Goal: Task Accomplishment & Management: Manage account settings

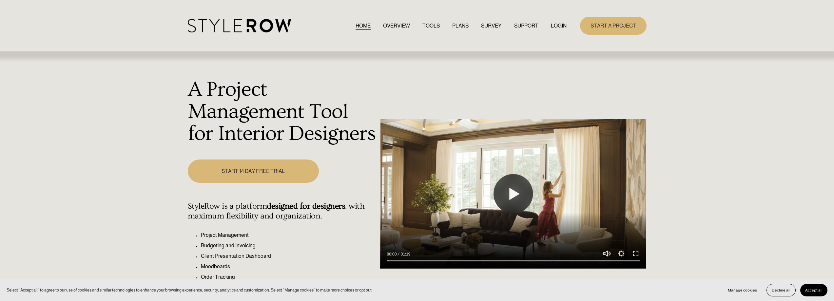
click at [558, 24] on link "LOGIN" at bounding box center [559, 25] width 16 height 9
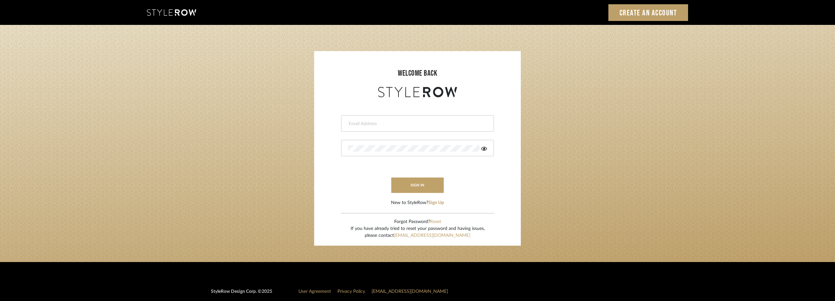
click at [346, 120] on div at bounding box center [417, 123] width 153 height 16
click at [363, 128] on div at bounding box center [417, 123] width 153 height 16
click at [380, 127] on input "email" at bounding box center [412, 124] width 128 height 7
type input "anela@studiodb.com"
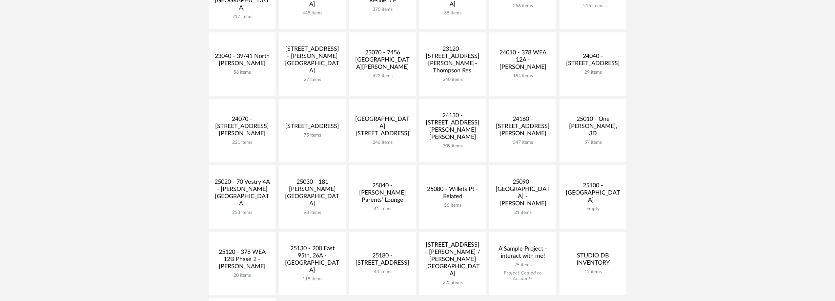
scroll to position [328, 0]
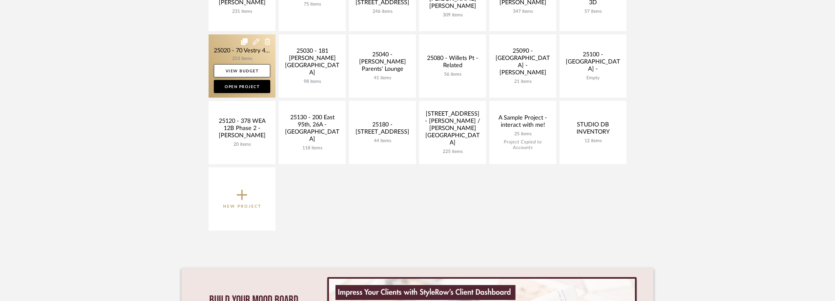
click at [223, 57] on link at bounding box center [242, 65] width 67 height 63
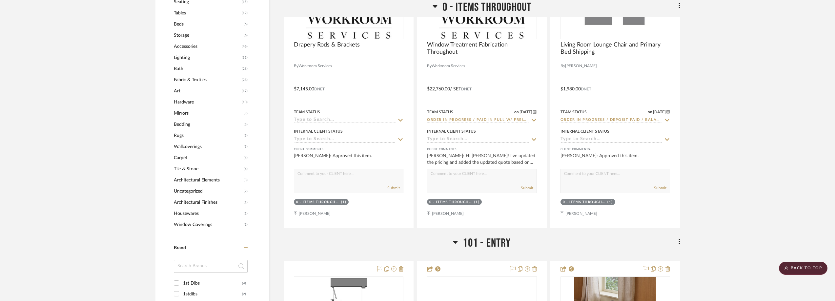
scroll to position [623, 0]
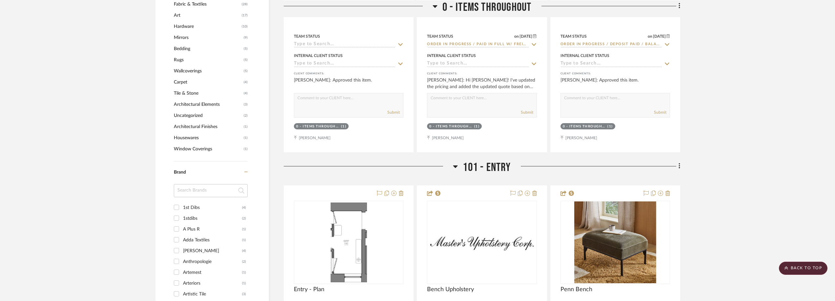
click at [204, 186] on div "Brand 1st Dibs (4) 1stdibs (2) A Plus R (1) Adda Textiles (1) Amelie Du Chalard…" at bounding box center [211, 272] width 74 height 221
click at [206, 190] on input at bounding box center [211, 190] width 74 height 13
type input "port"
click at [206, 206] on div "Porta NYC" at bounding box center [212, 208] width 59 height 10
click at [182, 206] on input "Porta NYC (2)" at bounding box center [176, 207] width 10 height 10
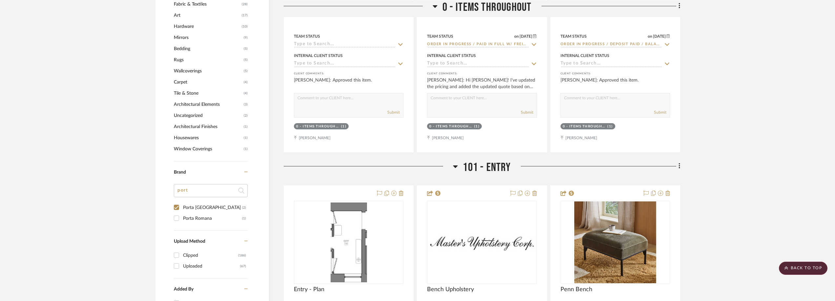
checkbox input "true"
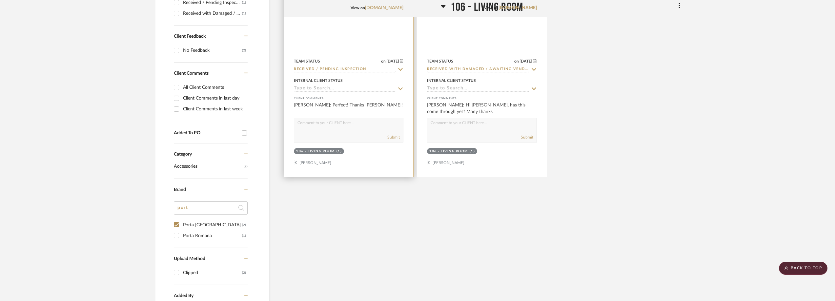
scroll to position [186, 0]
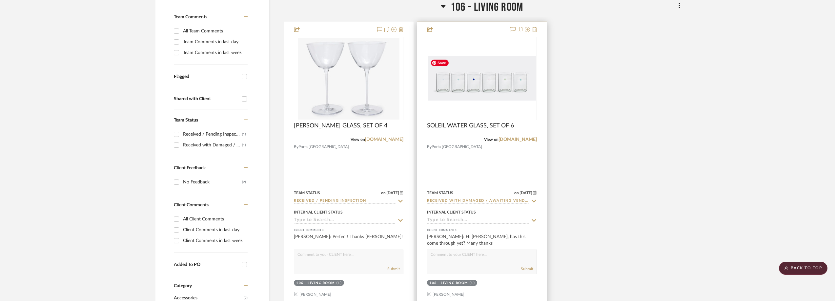
click at [483, 73] on img "0" at bounding box center [482, 78] width 108 height 44
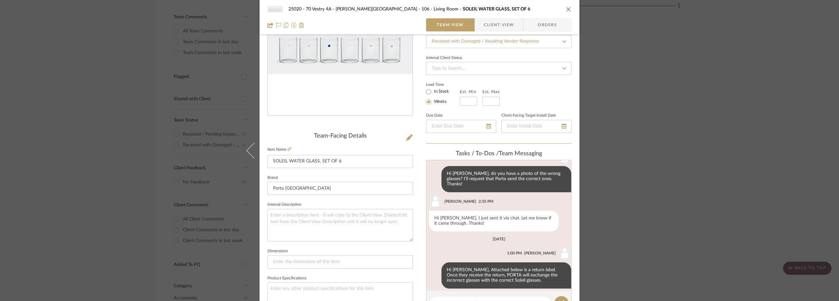
scroll to position [197, 0]
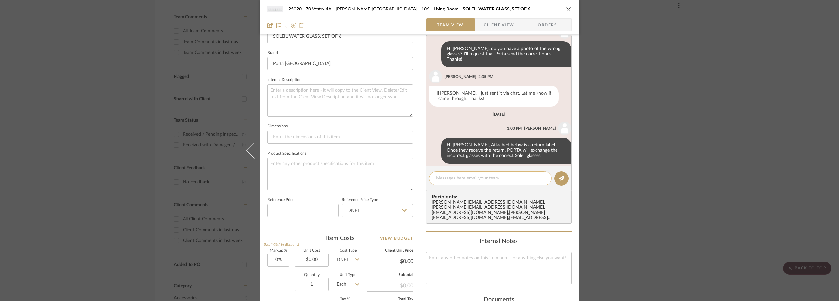
click at [489, 179] on textarea at bounding box center [490, 178] width 109 height 7
paste textarea "1ZA721720396262864"
type textarea "PORTA Soleil Glasses Tracking: UPS 1ZA721720396262864"
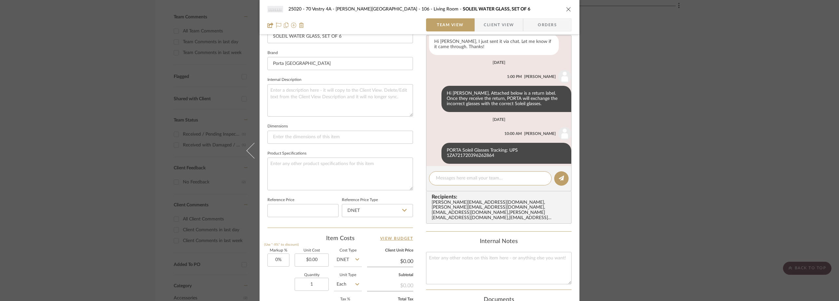
click at [189, 119] on div "25020 - 70 Vestry 4A - Grant-Stanleigh 106 - Living Room SOLEIL WATER GLASS, SE…" at bounding box center [419, 150] width 839 height 301
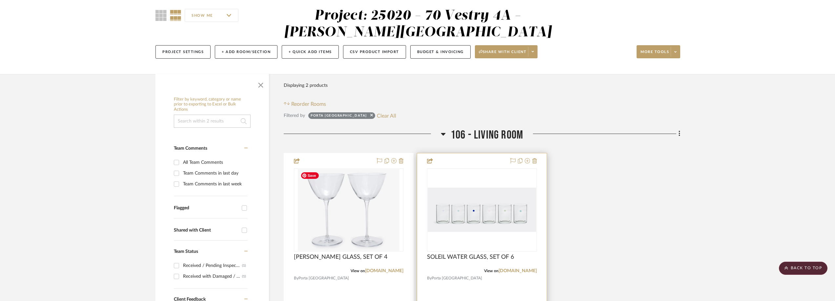
scroll to position [0, 0]
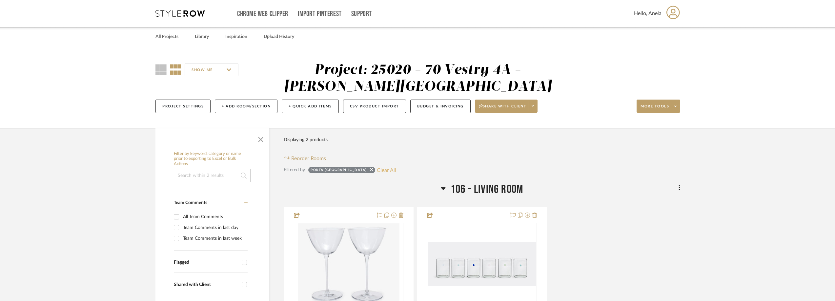
click at [377, 172] on button "Clear All" at bounding box center [386, 170] width 19 height 9
checkbox input "false"
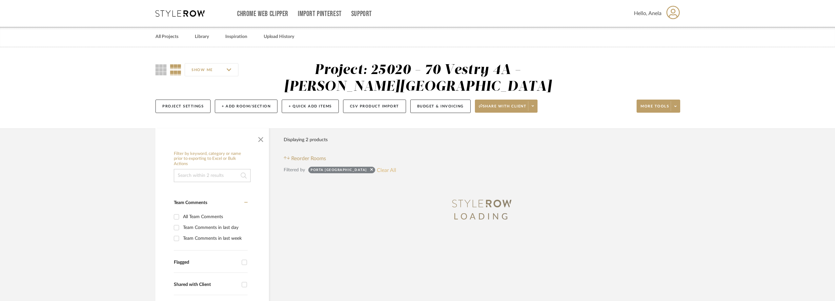
click at [377, 169] on button "Clear All" at bounding box center [386, 170] width 19 height 9
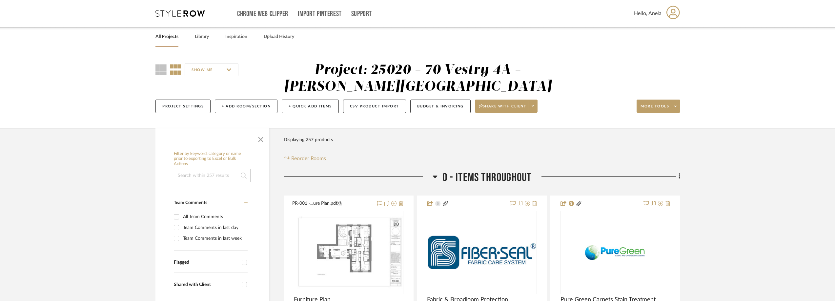
click at [190, 17] on div "Chrome Web Clipper Import Pinterest Support All Projects Library Inspiration Up…" at bounding box center [417, 13] width 525 height 27
click at [190, 12] on icon at bounding box center [179, 13] width 49 height 7
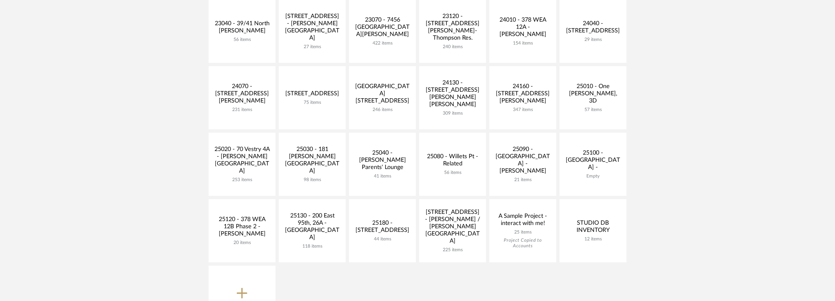
scroll to position [262, 0]
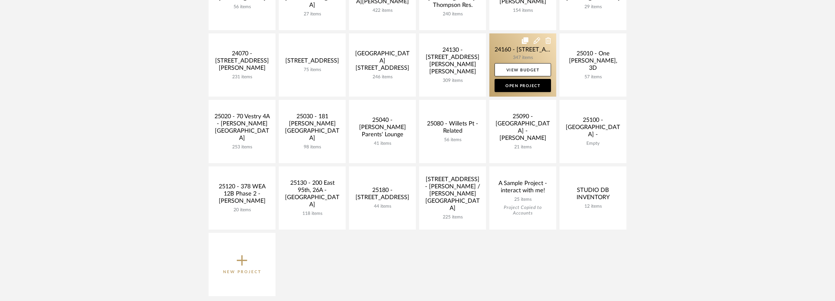
click at [508, 58] on link at bounding box center [522, 64] width 67 height 63
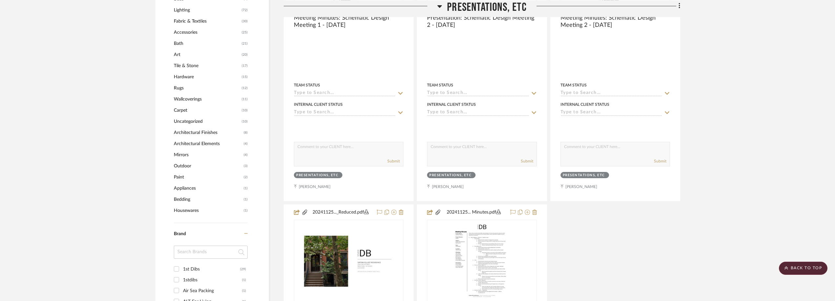
scroll to position [689, 0]
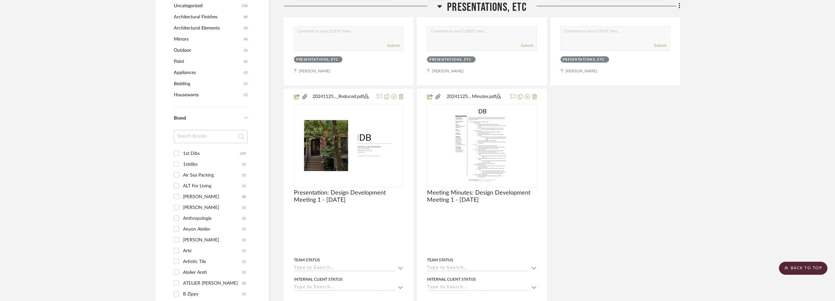
click at [205, 137] on input at bounding box center [211, 136] width 74 height 13
type input "nick"
click at [216, 154] on div "Nickey Kehoe" at bounding box center [212, 154] width 59 height 10
click at [182, 154] on input "Nickey Kehoe (4)" at bounding box center [176, 153] width 10 height 10
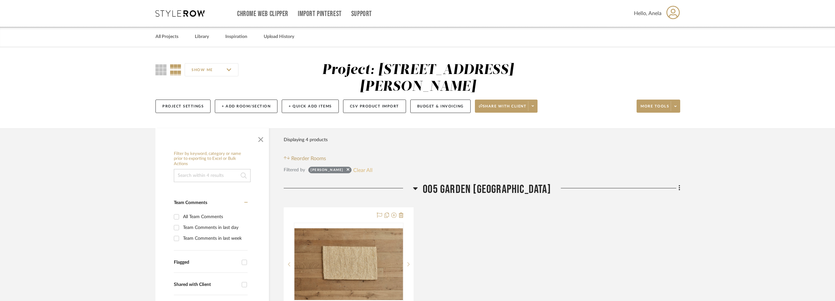
click at [357, 170] on button "Clear All" at bounding box center [362, 170] width 19 height 9
checkbox input "false"
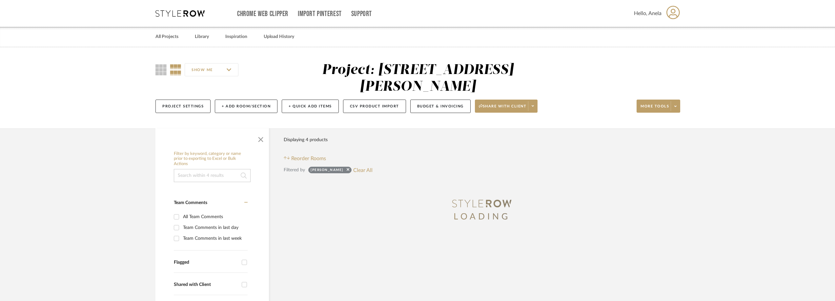
click at [174, 9] on div "Chrome Web Clipper Import Pinterest Support All Projects Library Inspiration Up…" at bounding box center [417, 13] width 525 height 27
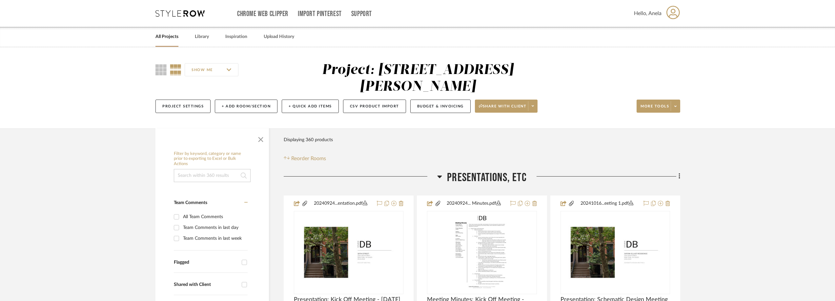
drag, startPoint x: 165, startPoint y: 1, endPoint x: 170, endPoint y: 7, distance: 8.4
click at [166, 2] on div "Chrome Web Clipper Import Pinterest Support All Projects Library Inspiration Up…" at bounding box center [417, 13] width 525 height 27
click at [170, 8] on div "Chrome Web Clipper Import Pinterest Support All Projects Library Inspiration Up…" at bounding box center [417, 13] width 525 height 27
click at [164, 12] on icon at bounding box center [179, 13] width 49 height 7
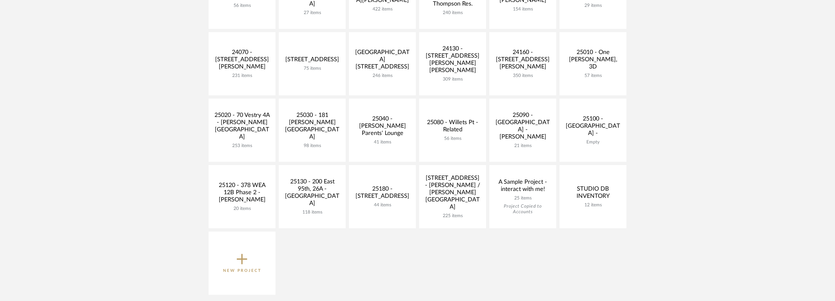
scroll to position [328, 0]
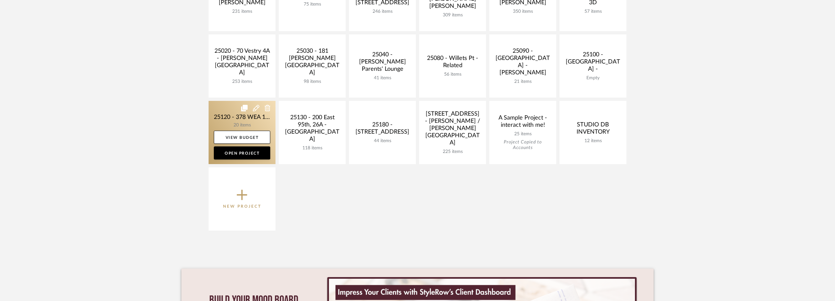
click at [218, 112] on link at bounding box center [242, 132] width 67 height 63
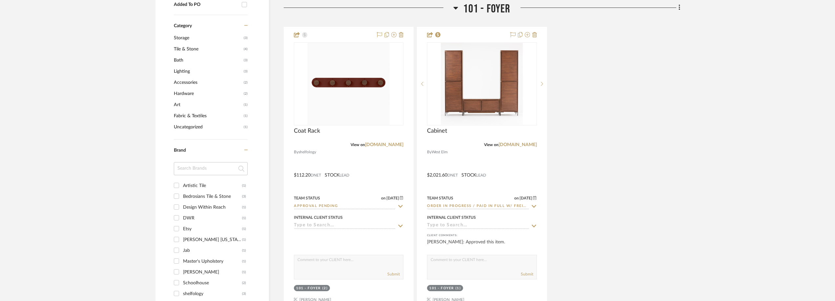
scroll to position [525, 0]
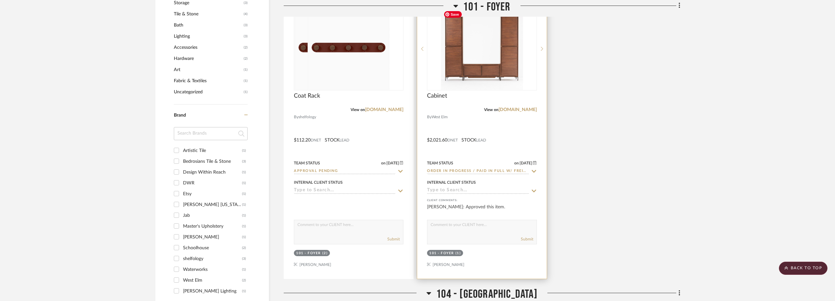
click at [0, 0] on img at bounding box center [0, 0] width 0 height 0
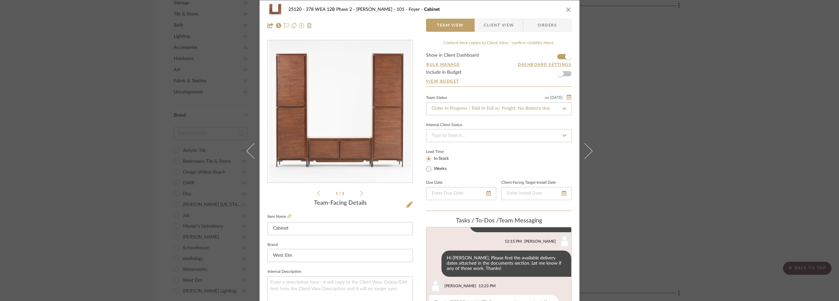
scroll to position [0, 0]
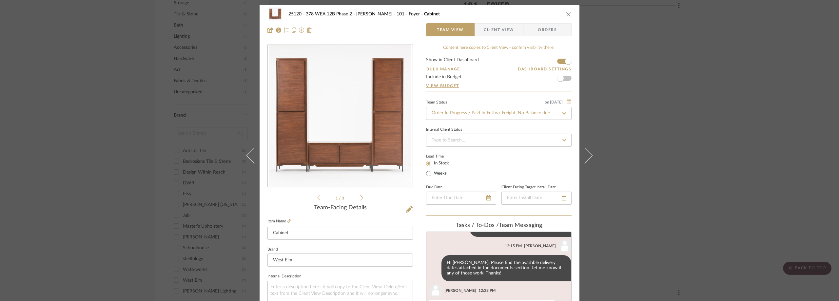
click at [134, 54] on div "25120 - 378 WEA 12B Phase 2 - Mautner 101 - Foyer Cabinet Team View Client View…" at bounding box center [419, 150] width 839 height 301
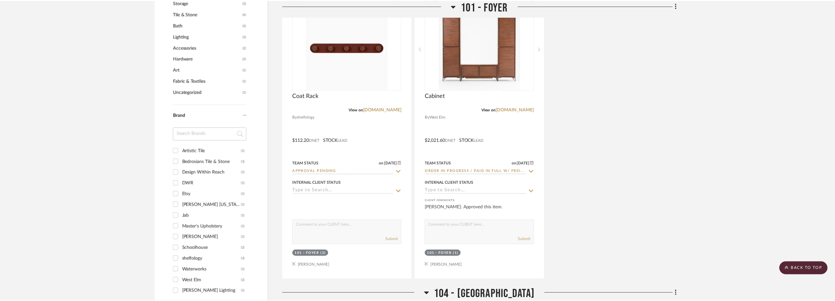
scroll to position [525, 0]
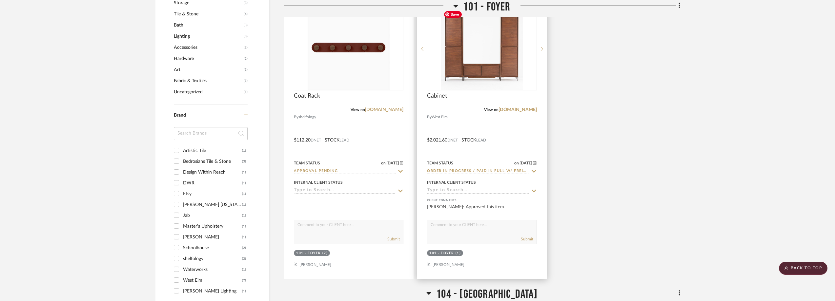
click at [476, 67] on img "0" at bounding box center [482, 49] width 82 height 82
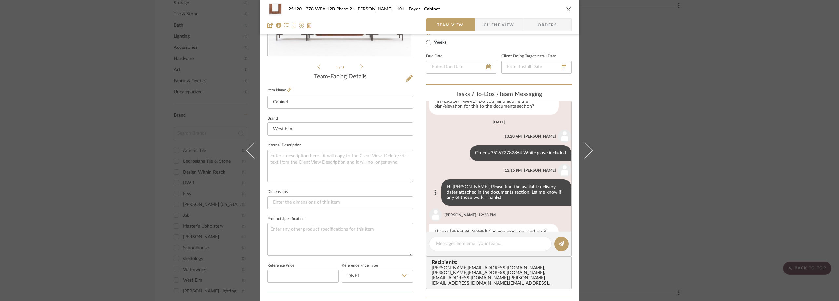
scroll to position [28, 0]
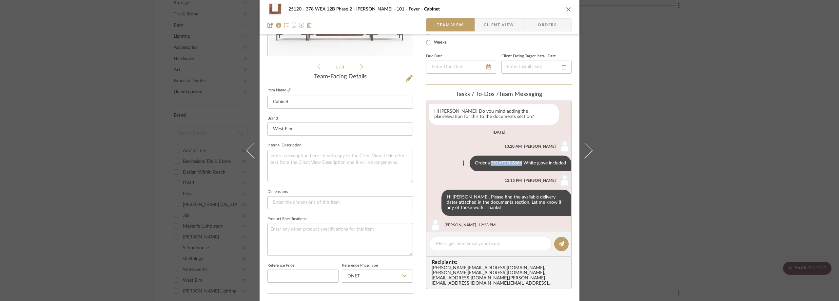
drag, startPoint x: 517, startPoint y: 162, endPoint x: 484, endPoint y: 165, distance: 32.9
click at [484, 165] on div "Order #352672782864 White glove included" at bounding box center [521, 164] width 102 height 16
copy div "352672782864"
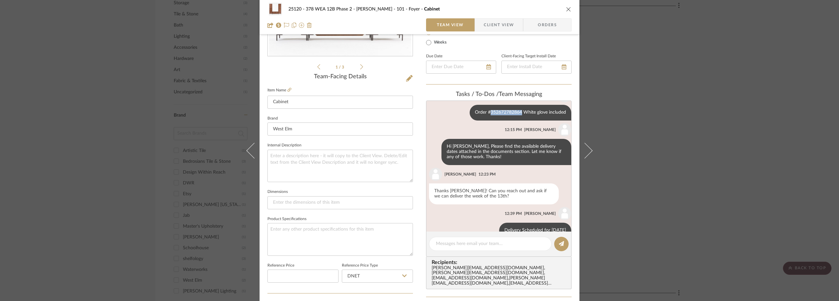
scroll to position [93, 0]
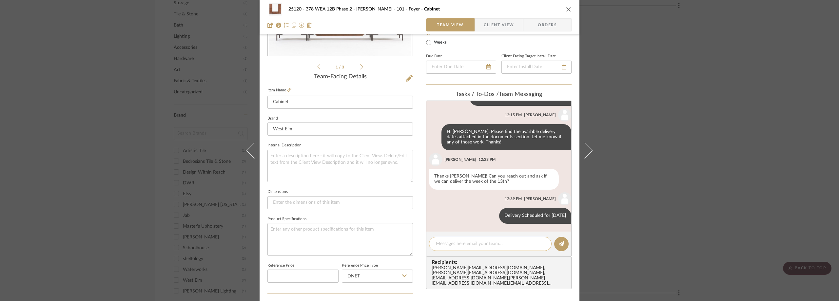
click at [463, 244] on textarea at bounding box center [490, 244] width 109 height 7
type textarea "COI Requested"
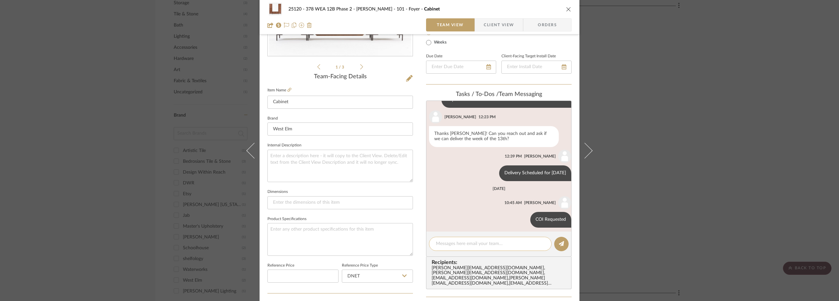
scroll to position [140, 0]
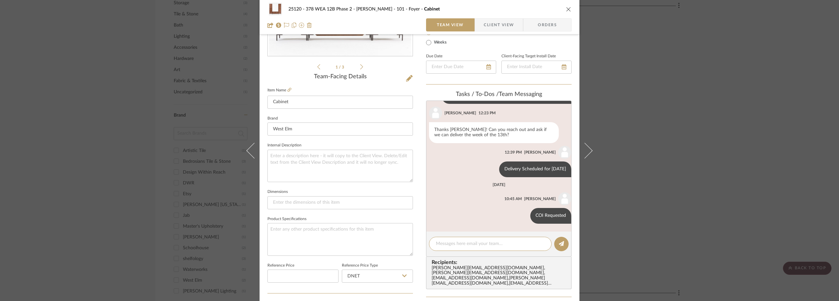
click at [661, 134] on div "25120 - 378 WEA 12B Phase 2 - Mautner 101 - Foyer Cabinet Team View Client View…" at bounding box center [419, 150] width 839 height 301
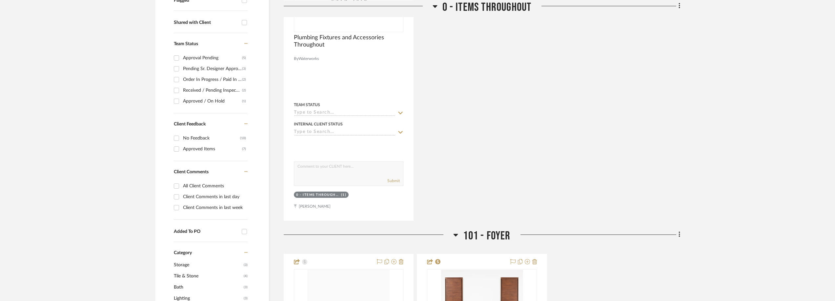
scroll to position [0, 0]
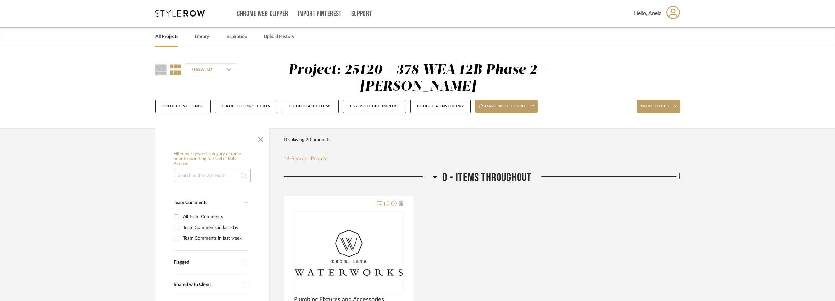
click at [168, 16] on icon at bounding box center [179, 13] width 49 height 7
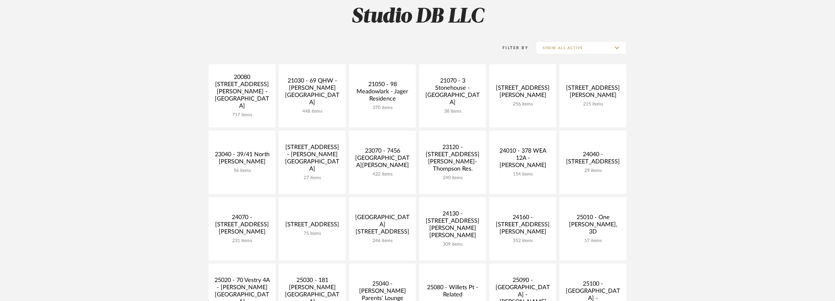
scroll to position [131, 0]
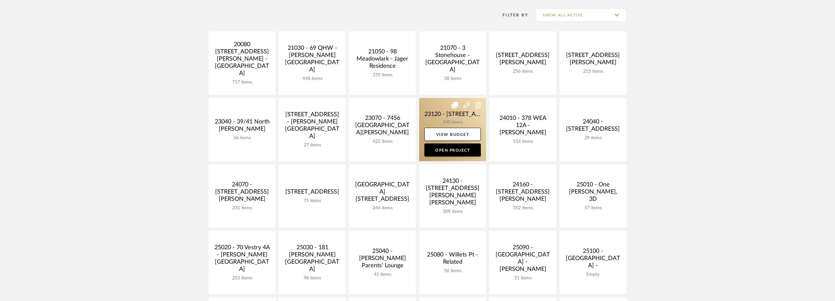
click at [434, 124] on link at bounding box center [452, 129] width 67 height 63
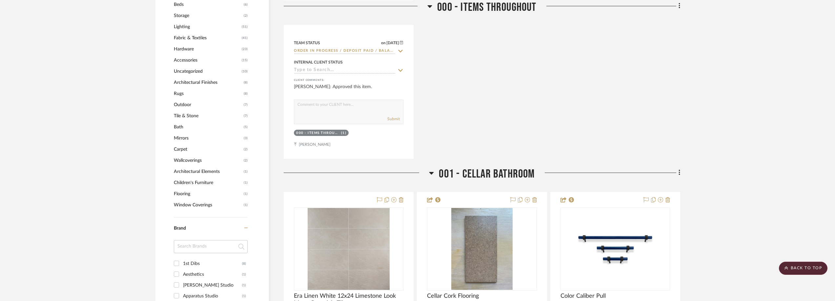
scroll to position [689, 0]
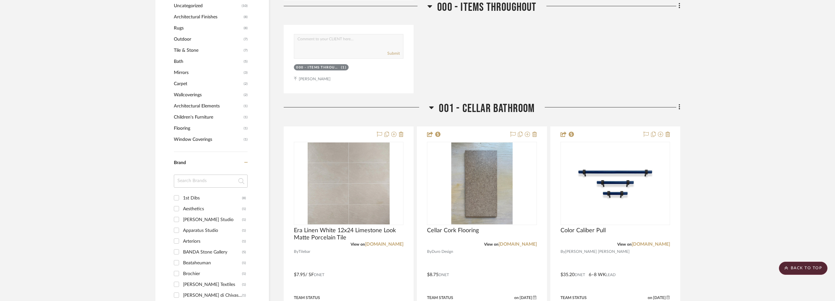
click at [188, 184] on input at bounding box center [211, 181] width 74 height 13
type input "de gou"
click at [196, 199] on div "De Gournay" at bounding box center [212, 198] width 59 height 10
click at [182, 199] on input "De Gournay (1)" at bounding box center [176, 198] width 10 height 10
checkbox input "true"
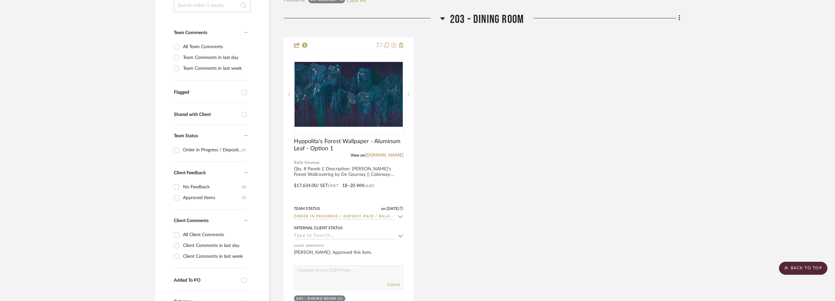
scroll to position [139, 0]
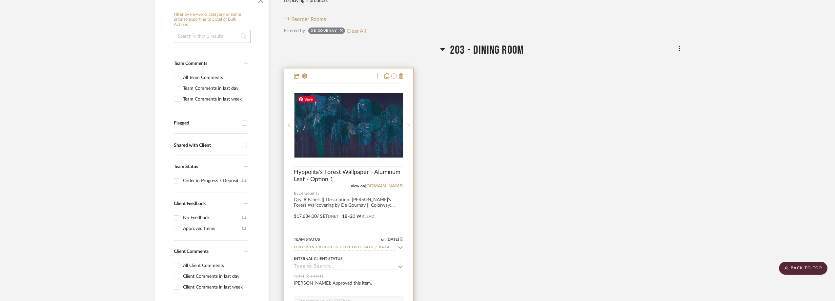
click at [0, 0] on img at bounding box center [0, 0] width 0 height 0
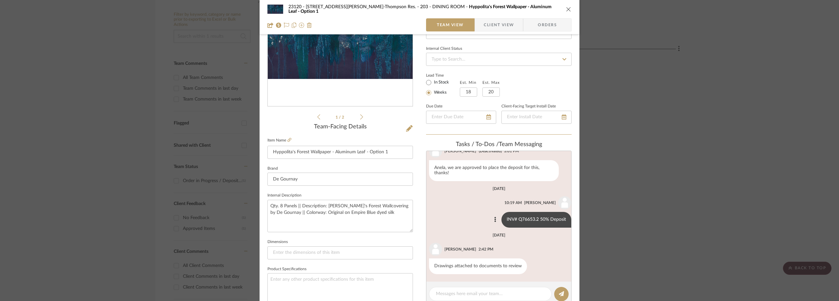
scroll to position [131, 0]
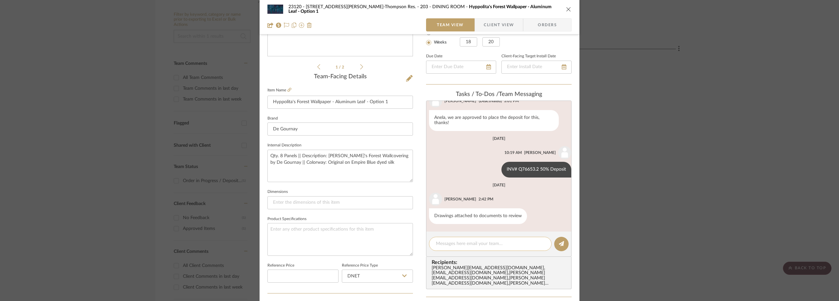
click at [458, 240] on div at bounding box center [490, 244] width 123 height 14
click at [459, 244] on textarea at bounding box center [490, 244] width 109 height 7
paste textarea "by November 15th"
click at [436, 242] on textarea "by November 15th" at bounding box center [490, 244] width 109 height 7
type textarea "Shipping by November 15th"
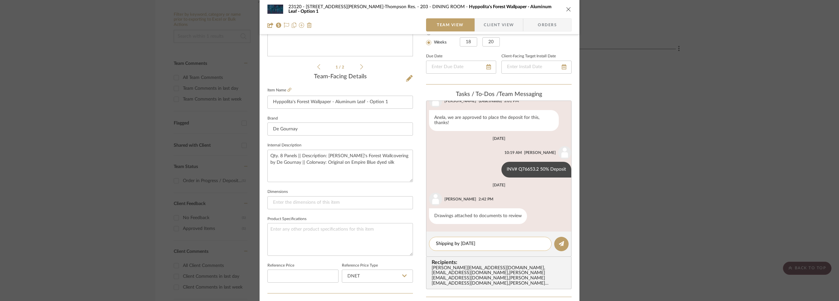
click at [528, 248] on textarea "Shipping by November 15th" at bounding box center [490, 244] width 109 height 7
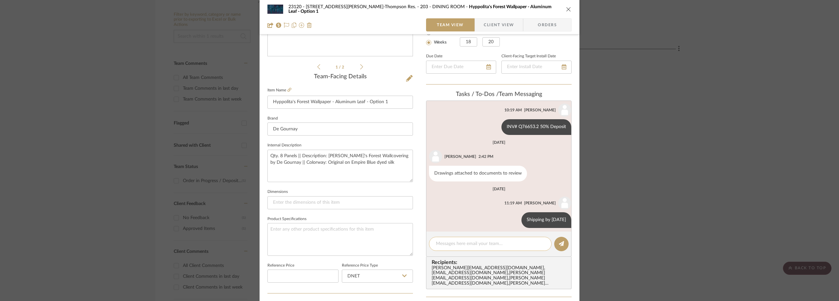
scroll to position [401, 0]
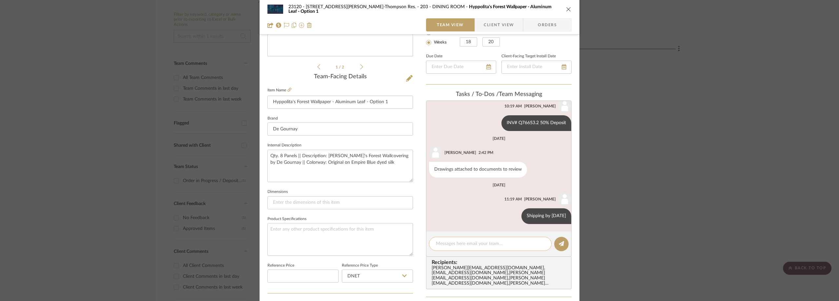
click at [482, 241] on textarea at bounding box center [490, 244] width 109 height 7
click at [199, 45] on div "23120 - 239 Dean St, Unwin-Thompson Res. 203 - DINING ROOM Hyppolita's Forest W…" at bounding box center [419, 150] width 839 height 301
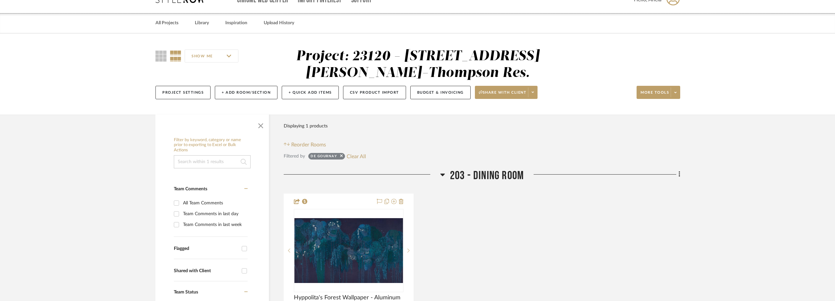
scroll to position [0, 0]
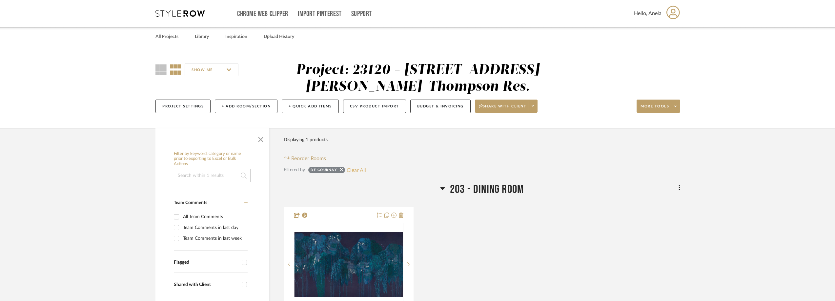
click at [358, 171] on button "Clear All" at bounding box center [356, 170] width 19 height 9
checkbox input "false"
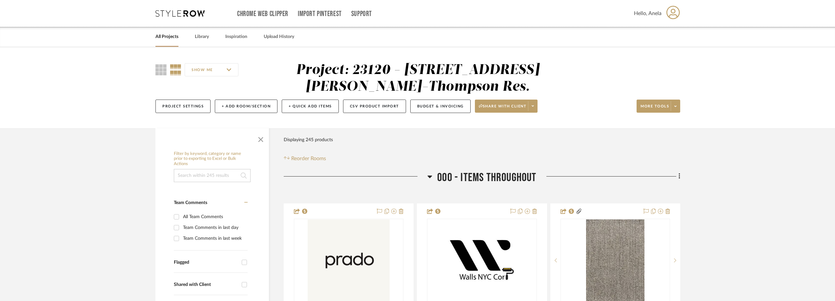
click at [193, 11] on icon at bounding box center [179, 13] width 49 height 7
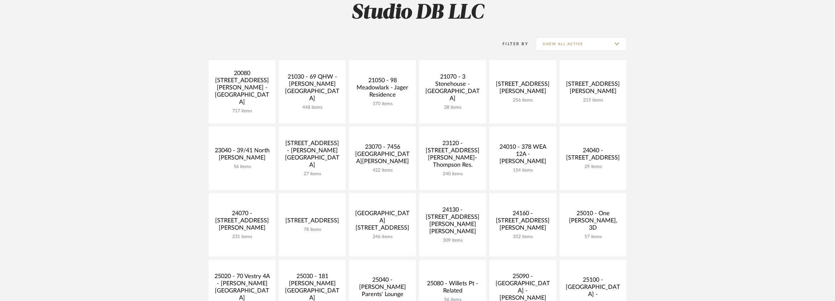
scroll to position [197, 0]
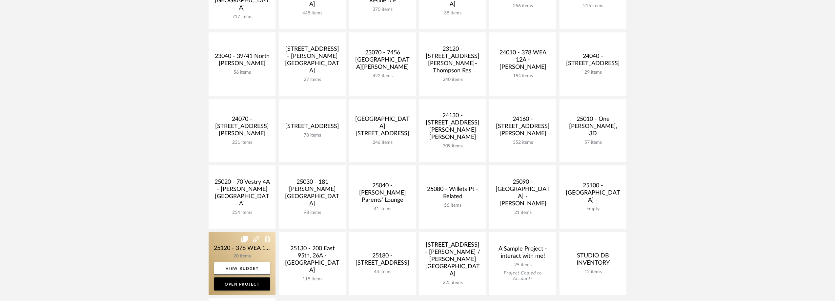
click at [235, 246] on link at bounding box center [242, 263] width 67 height 63
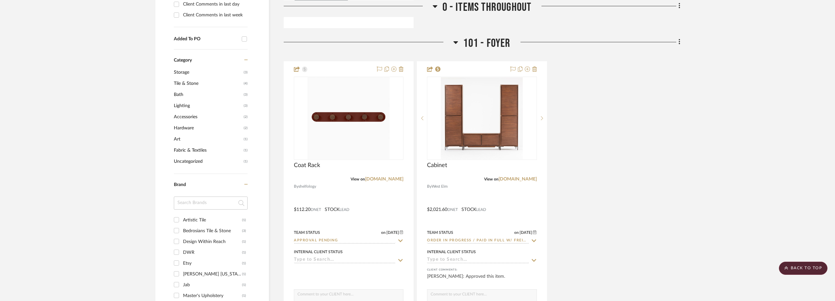
scroll to position [557, 0]
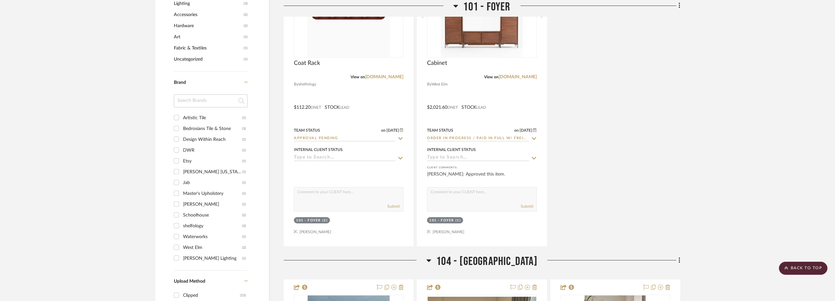
click at [194, 98] on input at bounding box center [211, 100] width 74 height 13
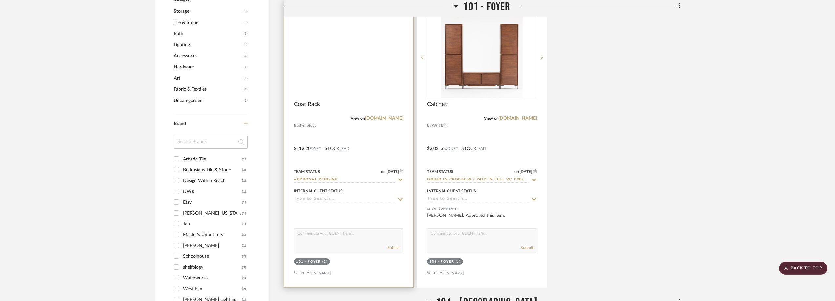
scroll to position [492, 0]
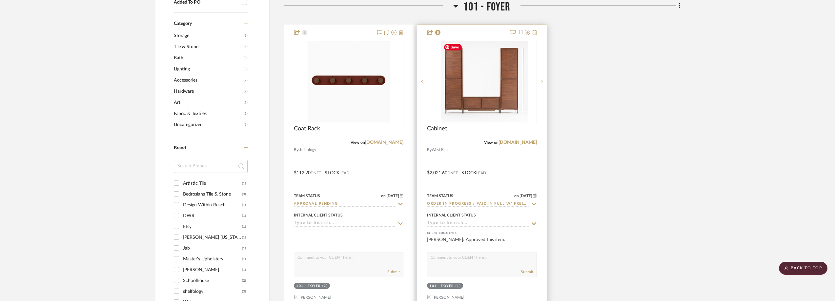
click at [456, 95] on img "0" at bounding box center [487, 82] width 82 height 82
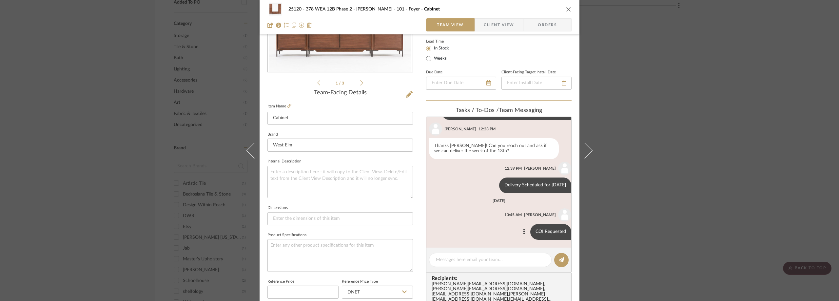
scroll to position [164, 0]
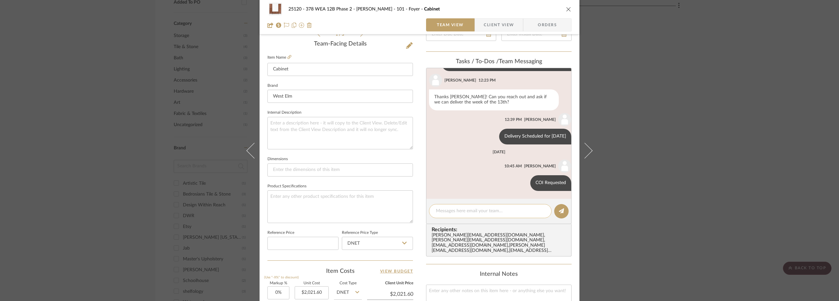
click at [465, 218] on div at bounding box center [490, 211] width 123 height 14
click at [462, 211] on textarea at bounding box center [490, 211] width 109 height 7
paste textarea "on October 14, 2025 between 11:00 AM and 1:00 PM."
type textarea "Arriving on October 14, 2025 between 11:00 AM and 1:00 PM."
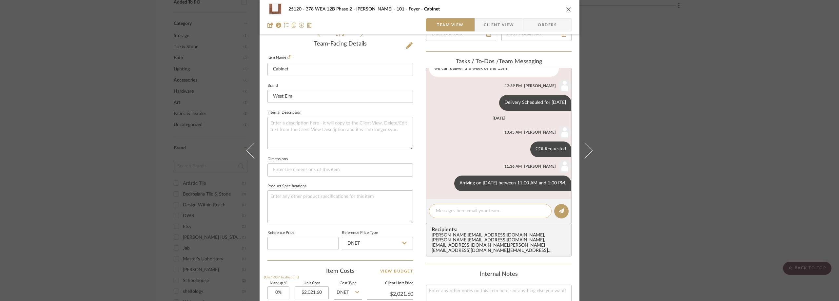
scroll to position [179, 0]
click at [108, 93] on div "25120 - 378 WEA 12B Phase 2 - Mautner 101 - Foyer Cabinet Team View Client View…" at bounding box center [419, 150] width 839 height 301
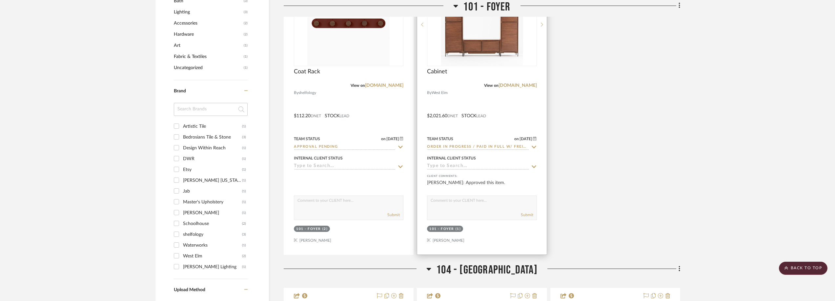
scroll to position [459, 0]
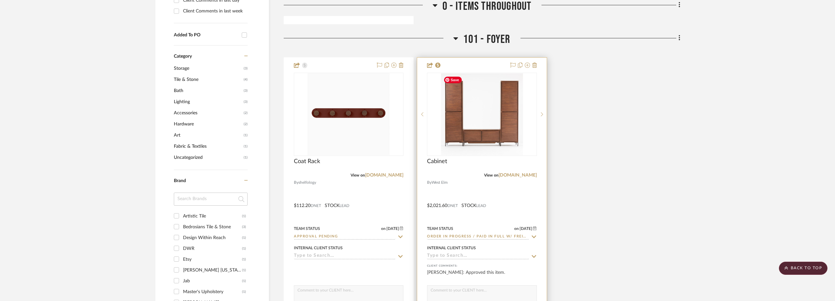
click at [508, 100] on img "0" at bounding box center [482, 114] width 82 height 82
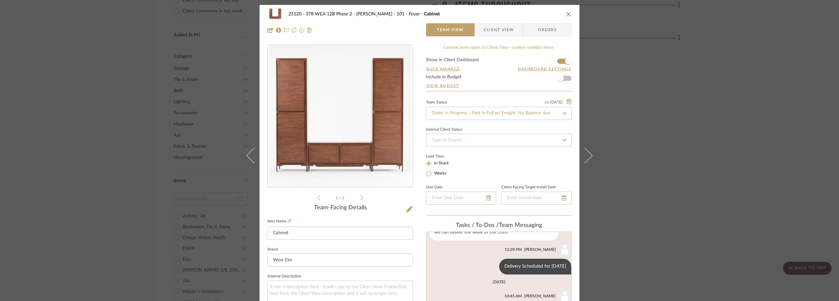
scroll to position [131, 0]
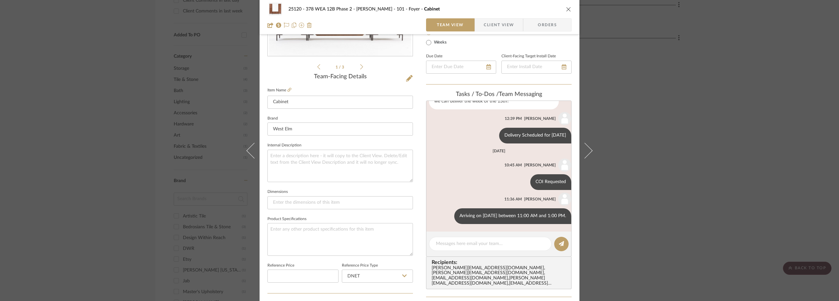
click at [140, 128] on div "25120 - 378 WEA 12B Phase 2 - Mautner 101 - Foyer Cabinet Team View Client View…" at bounding box center [419, 150] width 839 height 301
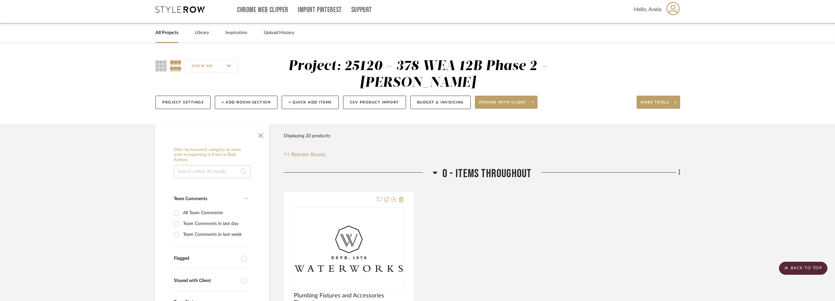
scroll to position [0, 0]
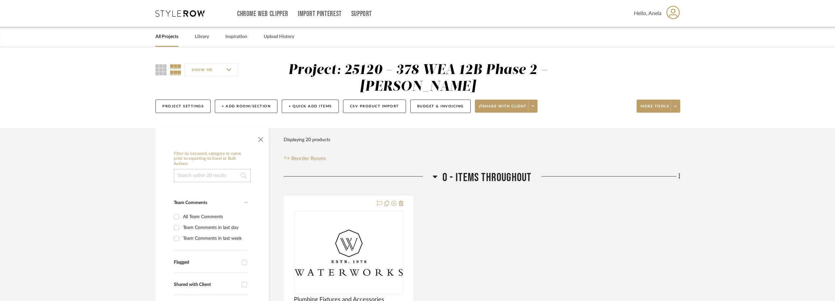
click at [171, 10] on icon at bounding box center [179, 13] width 49 height 7
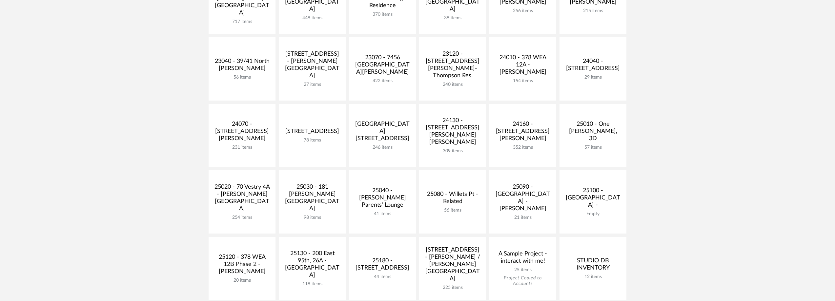
scroll to position [197, 0]
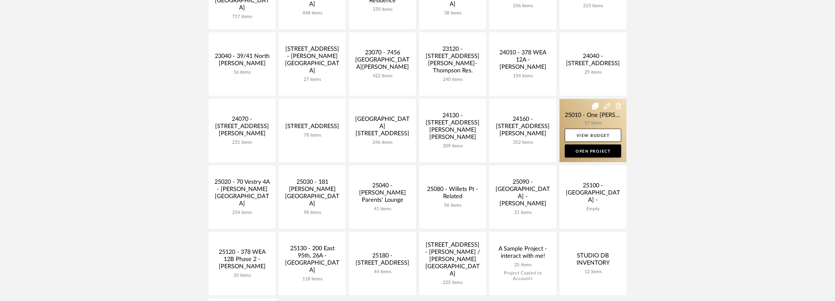
click at [575, 119] on link at bounding box center [592, 130] width 67 height 63
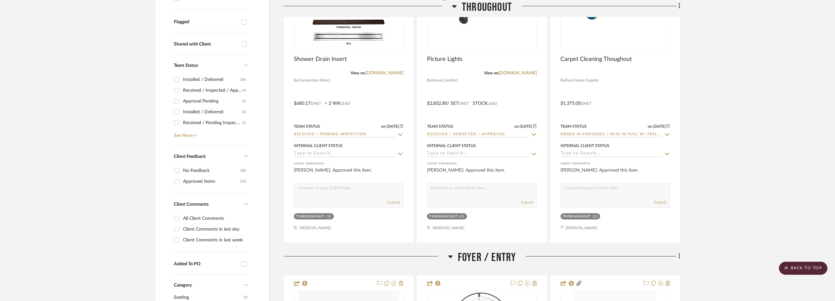
scroll to position [230, 0]
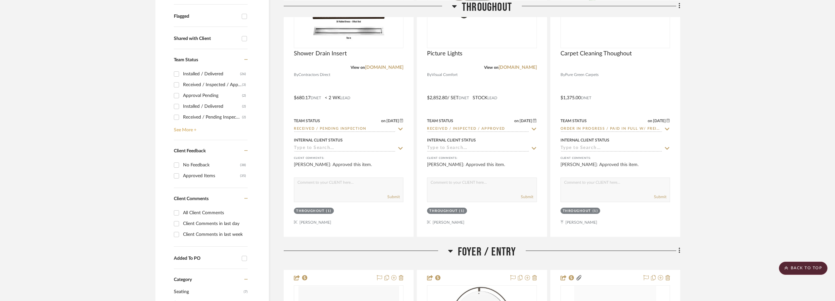
click at [188, 127] on link "See More +" at bounding box center [209, 128] width 75 height 10
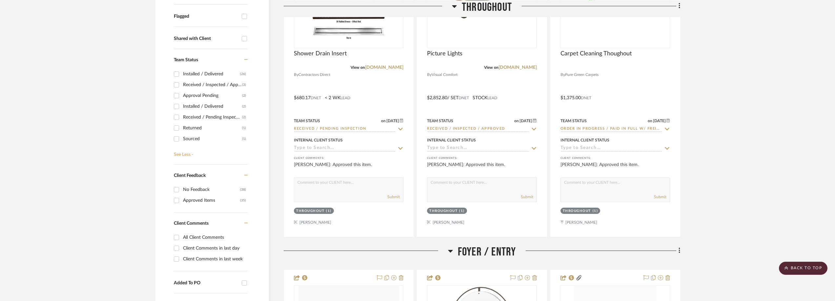
scroll to position [19, 0]
click at [219, 139] on div "Order In Progress / Paid In Full w/ Freight, No Balance due" at bounding box center [212, 142] width 59 height 10
click at [182, 139] on input "Order In Progress / Paid In Full w/ Freight, No Balance due (1)" at bounding box center [176, 142] width 10 height 10
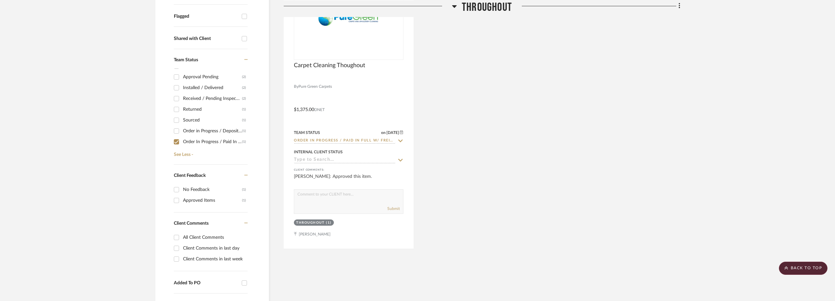
click at [219, 139] on div "Order In Progress / Paid In Full w/ Freight, No Balance due" at bounding box center [212, 142] width 59 height 10
click at [182, 139] on input "Order In Progress / Paid In Full w/ Freight, No Balance due (1)" at bounding box center [176, 142] width 10 height 10
checkbox input "false"
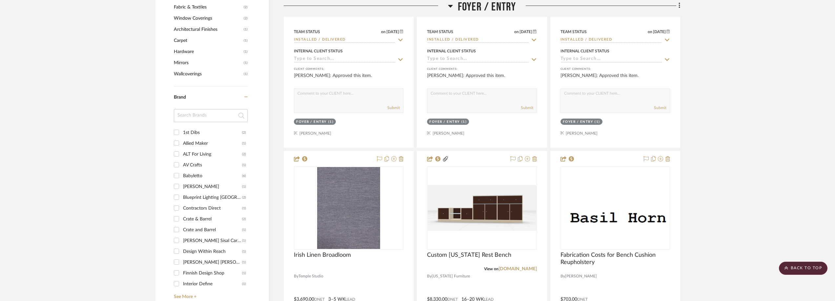
scroll to position [0, 0]
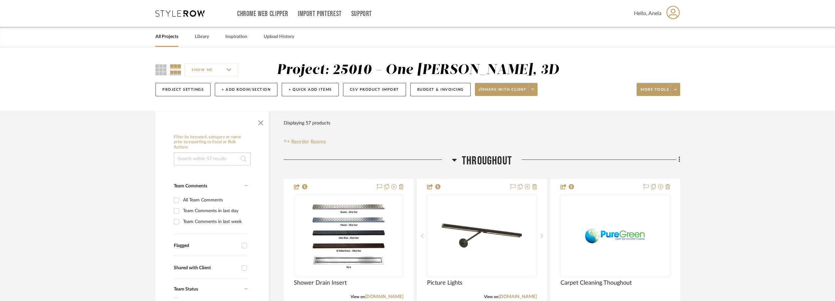
click at [176, 11] on icon at bounding box center [179, 13] width 49 height 7
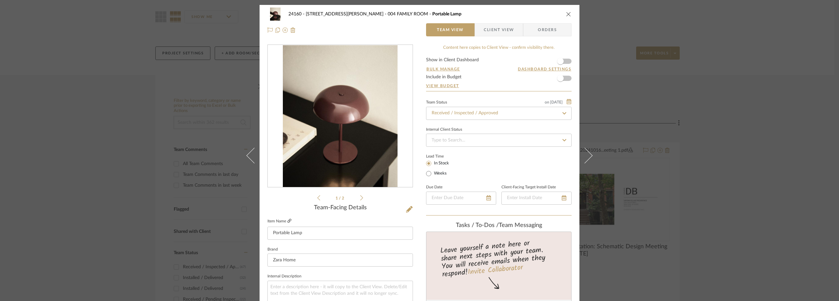
click at [288, 219] on icon at bounding box center [290, 221] width 4 height 4
click at [110, 27] on div "24160 - 214 E 18th Street - Satow Elliot 004 FAMILY ROOM Portable Lamp Team Vie…" at bounding box center [419, 150] width 839 height 301
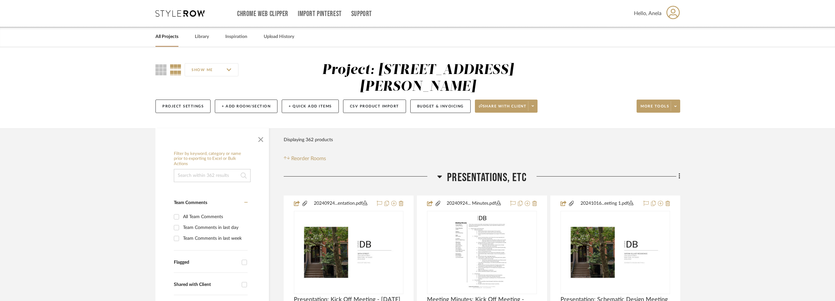
click at [161, 14] on icon at bounding box center [179, 13] width 49 height 7
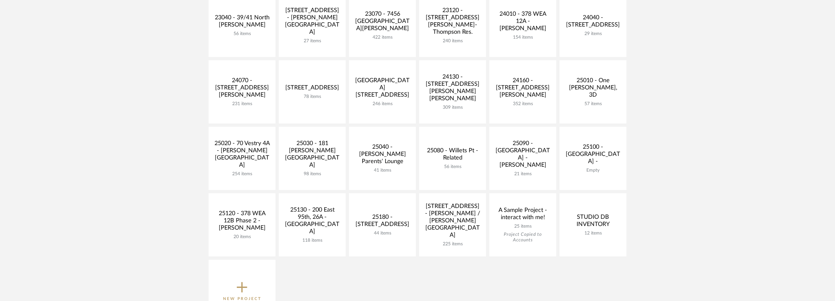
scroll to position [295, 0]
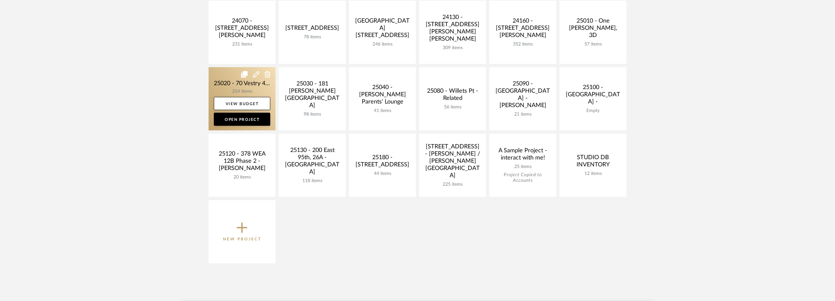
click at [222, 84] on link at bounding box center [242, 98] width 67 height 63
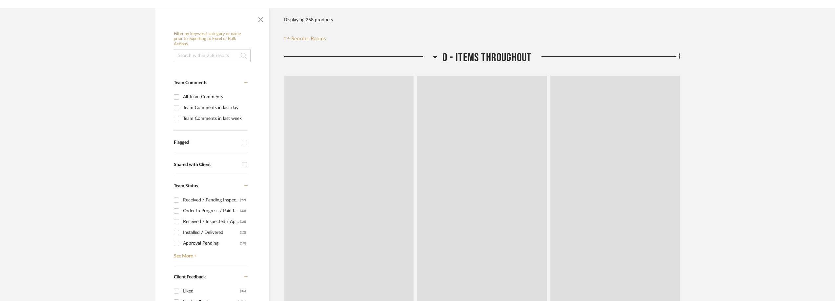
scroll to position [269, 0]
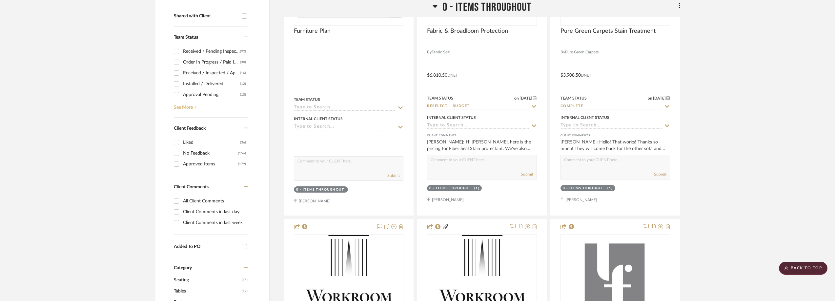
click at [186, 103] on link "See More +" at bounding box center [209, 105] width 75 height 10
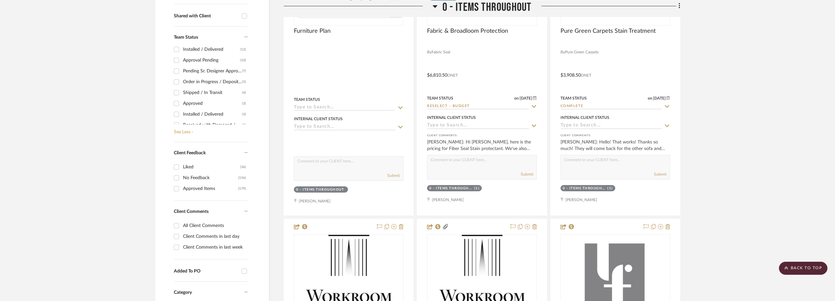
scroll to position [66, 0]
click at [204, 63] on div "Shipped / In Transit" at bounding box center [212, 61] width 59 height 10
click at [182, 63] on input "Shipped / In Transit (4)" at bounding box center [176, 61] width 10 height 10
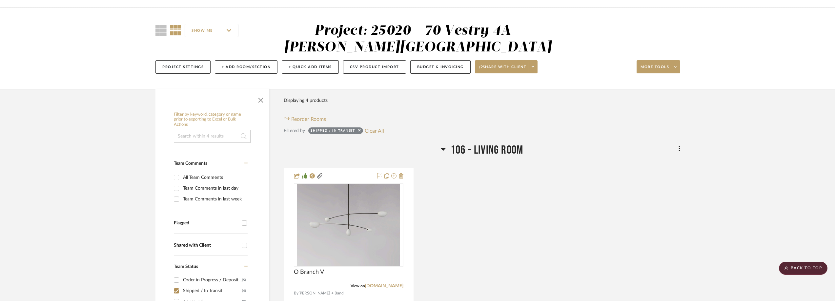
scroll to position [236, 0]
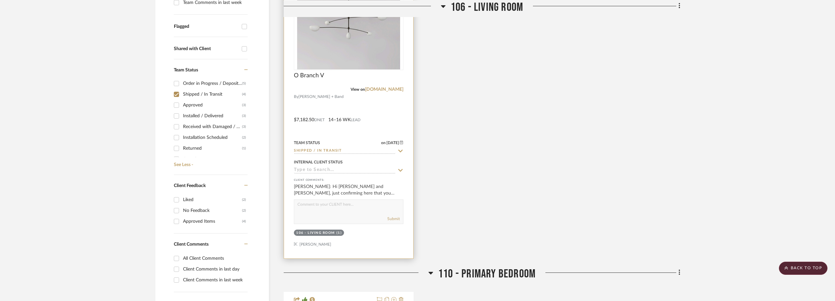
click at [0, 0] on img at bounding box center [0, 0] width 0 height 0
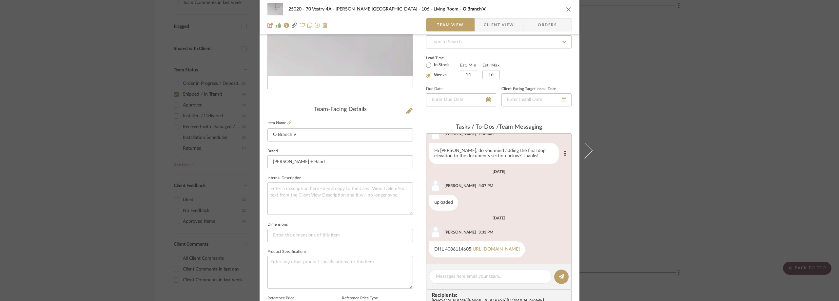
scroll to position [262, 0]
click at [471, 247] on link "[URL][DOMAIN_NAME]" at bounding box center [495, 249] width 49 height 5
click at [613, 32] on div "25020 - 70 Vestry 4A - [PERSON_NAME] 106 - Living Room O Branch V Team View Cli…" at bounding box center [419, 150] width 839 height 301
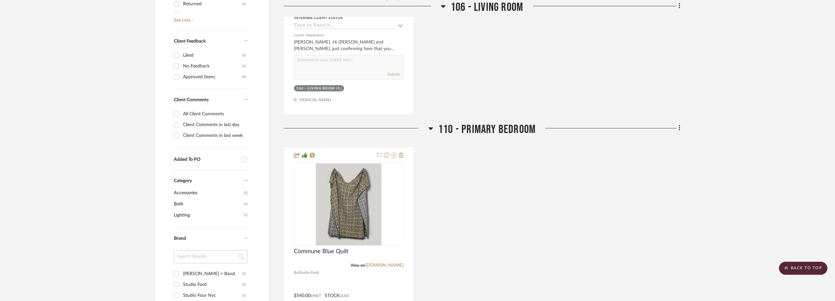
scroll to position [498, 0]
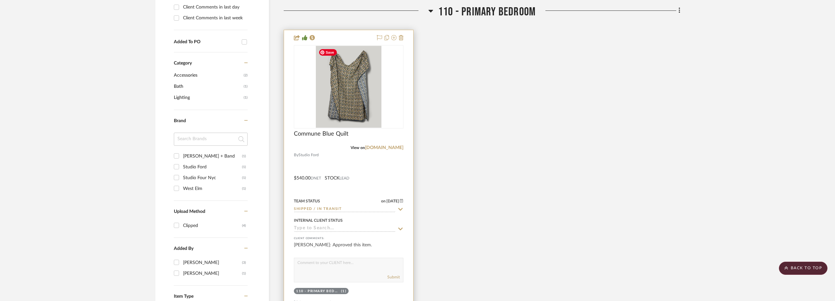
click at [380, 99] on img "0" at bounding box center [349, 87] width 66 height 82
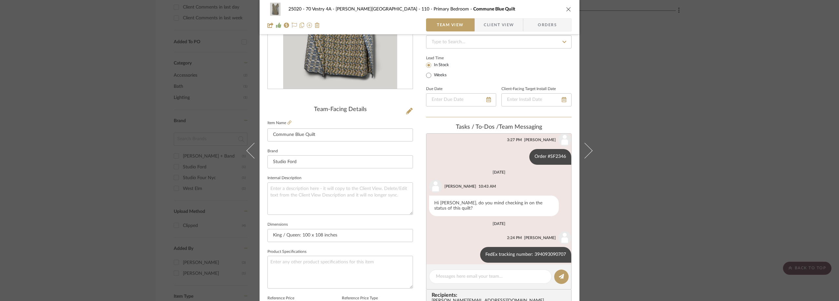
scroll to position [271, 0]
click at [531, 249] on div "FedEx tracking number: 394093090707" at bounding box center [525, 254] width 91 height 16
click at [606, 179] on div "25020 - 70 Vestry 4A - [PERSON_NAME] 110 - Primary Bedroom Commune Blue Quilt T…" at bounding box center [419, 150] width 839 height 301
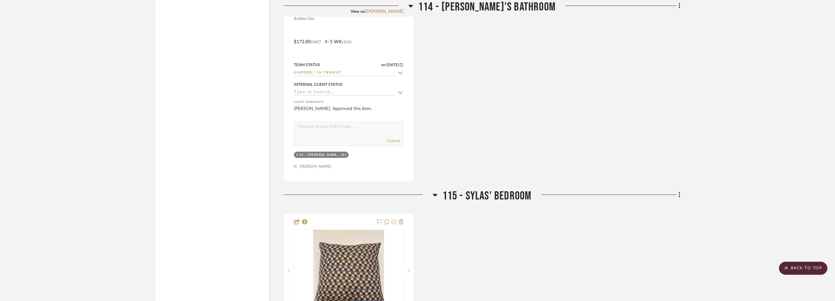
scroll to position [761, 0]
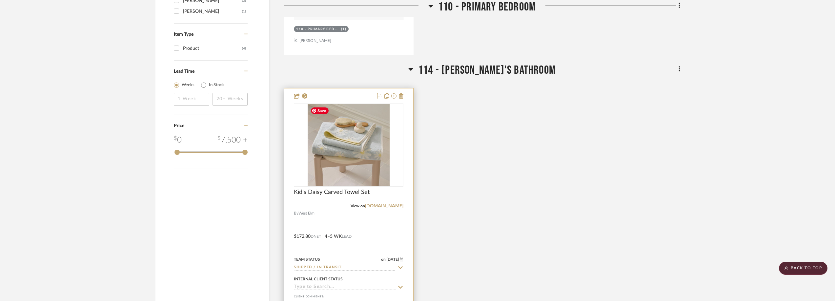
click at [336, 126] on div at bounding box center [349, 145] width 110 height 83
click at [349, 150] on img "0" at bounding box center [349, 145] width 82 height 82
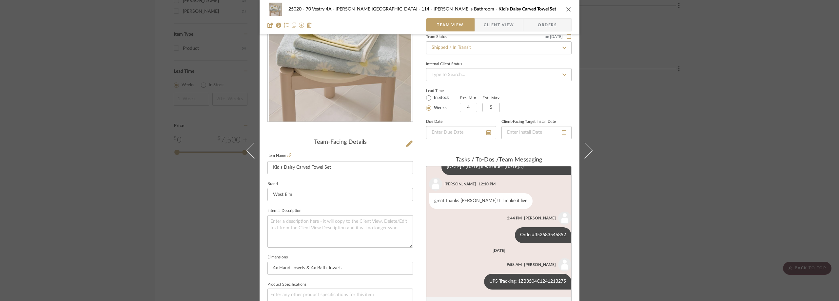
scroll to position [98, 0]
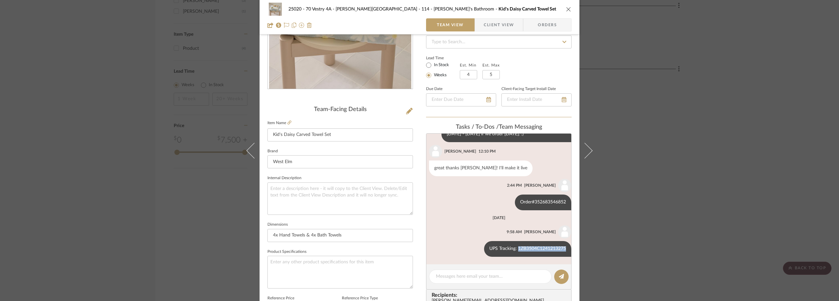
drag, startPoint x: 512, startPoint y: 247, endPoint x: 566, endPoint y: 251, distance: 54.2
click at [568, 251] on list-of-messages "[DATE] [PERSON_NAME] 10:19 AM let's do 4 hand towels and 4 bath towels [DATE] […" at bounding box center [499, 198] width 146 height 131
drag, startPoint x: 561, startPoint y: 249, endPoint x: 558, endPoint y: 250, distance: 3.7
copy div "1ZB3504C1241213275"
click at [725, 87] on div "25020 - 70 Vestry 4A - [PERSON_NAME] 114 - [PERSON_NAME]'s Bathroom Kid's Daisy…" at bounding box center [419, 150] width 839 height 301
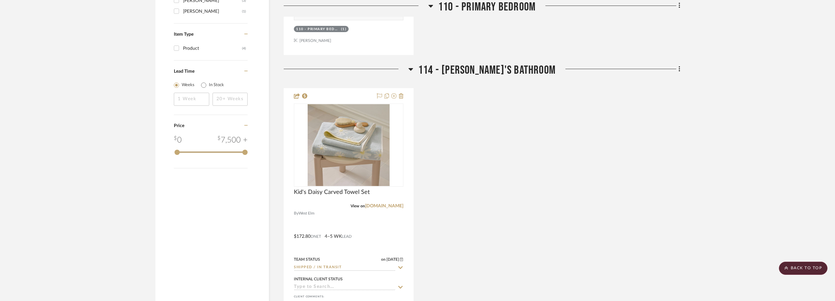
scroll to position [1023, 0]
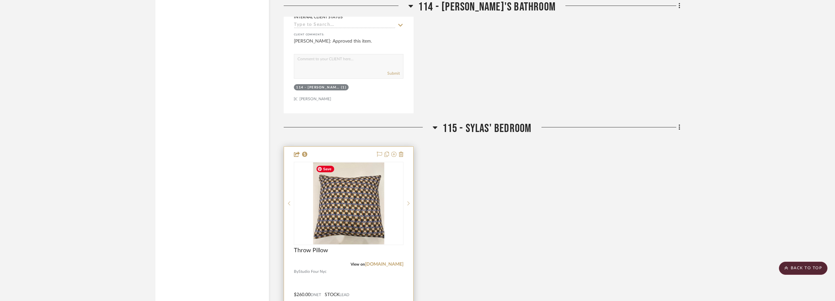
click at [0, 0] on img at bounding box center [0, 0] width 0 height 0
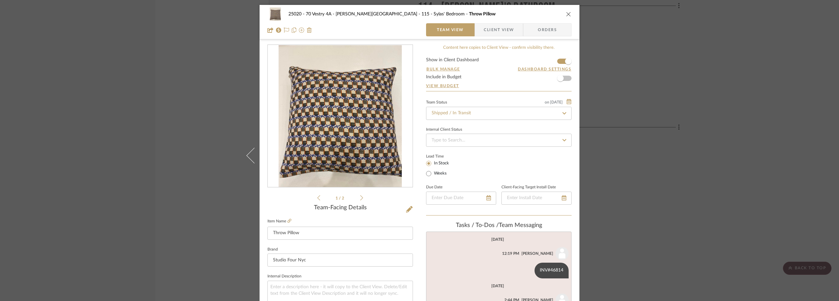
scroll to position [164, 0]
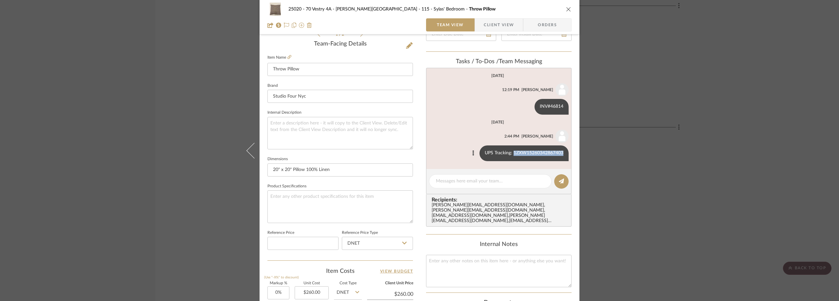
drag, startPoint x: 511, startPoint y: 153, endPoint x: 566, endPoint y: 149, distance: 54.9
click at [566, 149] on div "UPS Tracking: 1ZXW15260342867403" at bounding box center [499, 154] width 140 height 16
copy div "1ZXW15260342867403"
click at [612, 16] on div "25020 - 70 Vestry 4A - [PERSON_NAME] 115 - [PERSON_NAME]' Bedroom Throw Pillow …" at bounding box center [419, 150] width 839 height 301
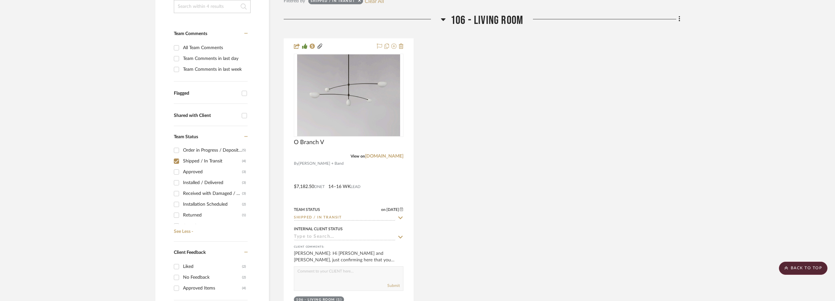
scroll to position [72, 0]
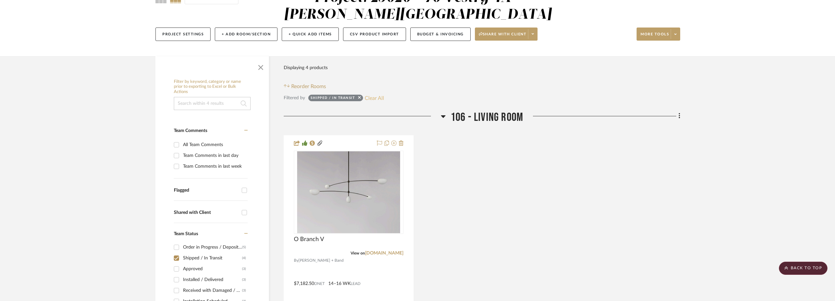
click at [374, 95] on button "Clear All" at bounding box center [374, 98] width 19 height 9
checkbox input "false"
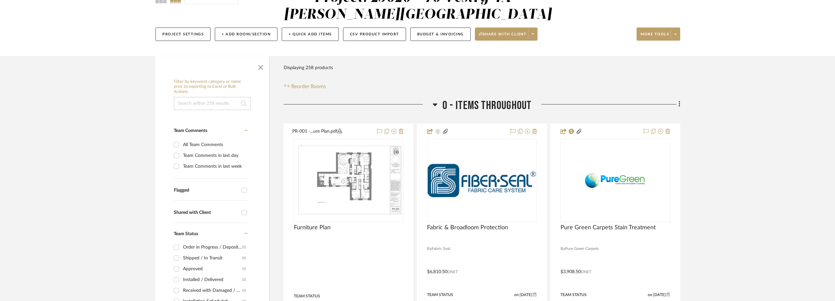
click at [195, 247] on div "Order in Progress / Deposit Paid / Balance due" at bounding box center [212, 247] width 59 height 10
click at [182, 247] on input "Order in Progress / Deposit Paid / Balance due (5)" at bounding box center [176, 247] width 10 height 10
checkbox input "true"
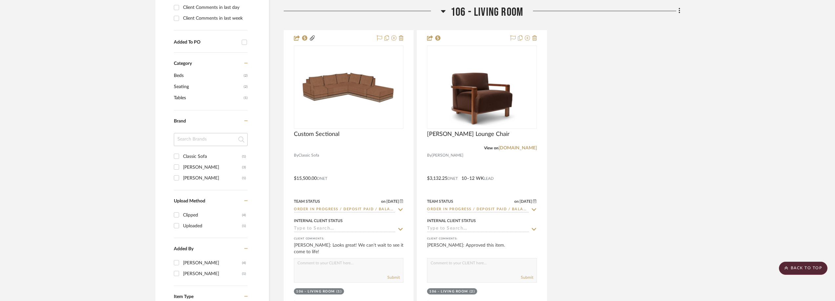
scroll to position [498, 0]
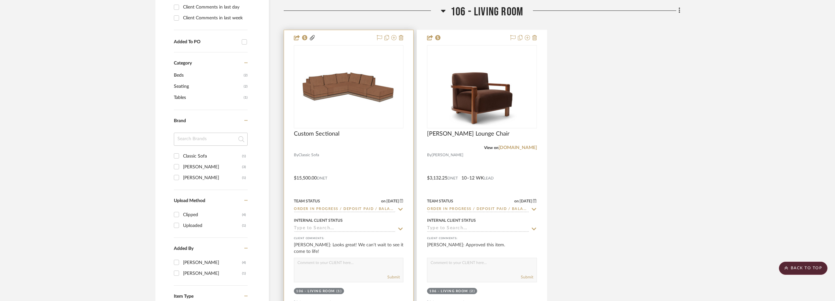
click at [355, 101] on img "0" at bounding box center [348, 87] width 108 height 38
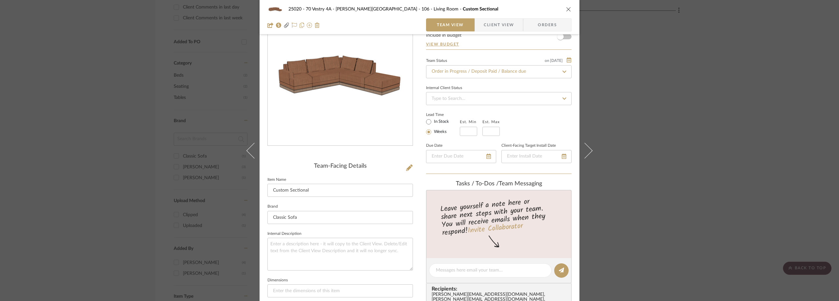
scroll to position [98, 0]
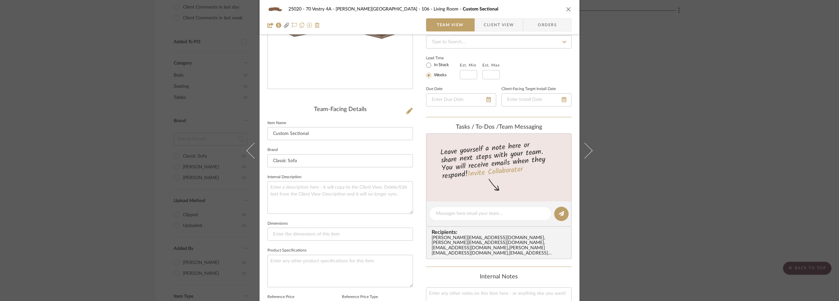
drag, startPoint x: 720, startPoint y: 118, endPoint x: 704, endPoint y: 115, distance: 16.1
click at [719, 118] on div "25020 - 70 Vestry 4A - [PERSON_NAME] 106 - Living Room Custom Sectional Team Vi…" at bounding box center [419, 150] width 839 height 301
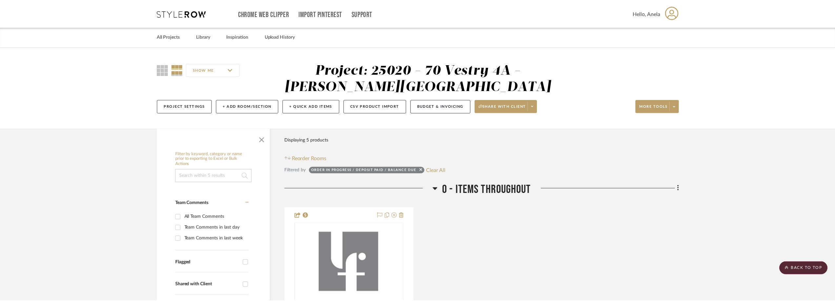
scroll to position [498, 0]
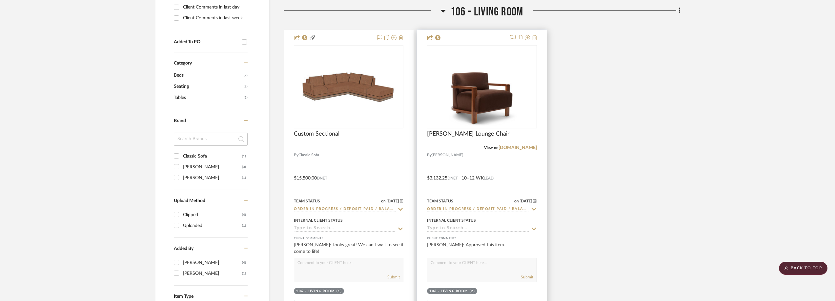
click at [532, 207] on icon at bounding box center [534, 209] width 6 height 5
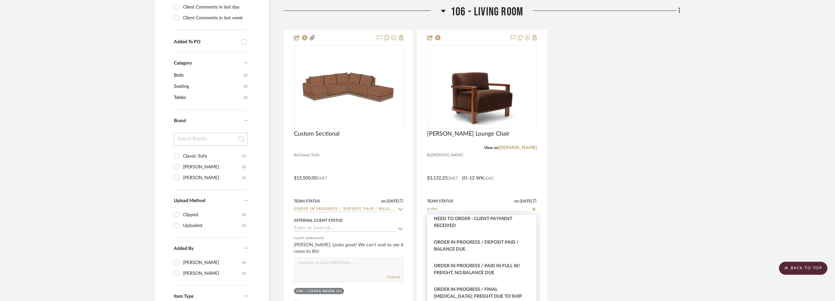
scroll to position [98, 0]
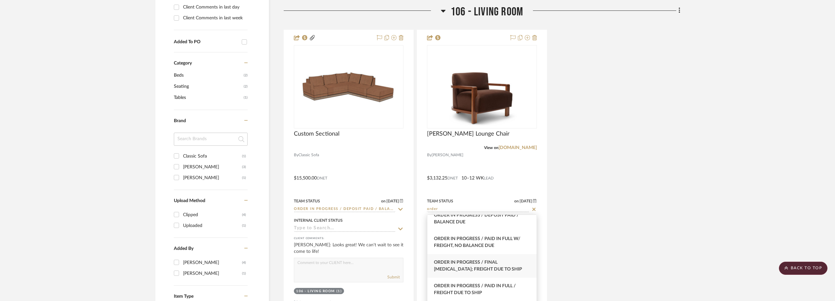
type input "order"
click at [515, 264] on div "Order In Progress / Final [MEDICAL_DATA]; Freight Due to Ship" at bounding box center [481, 266] width 109 height 24
type input "[DATE]"
type input "Order In Progress / Final [MEDICAL_DATA]; Freight Due to Ship"
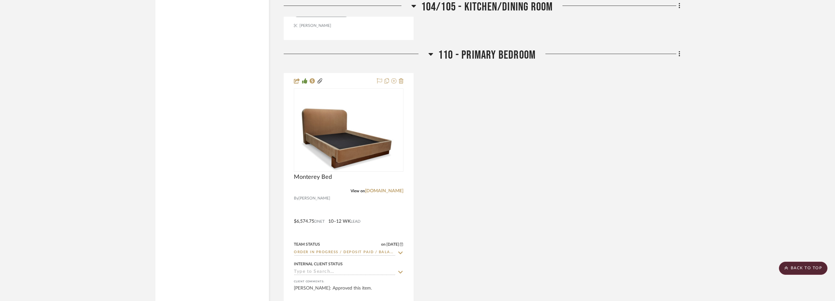
scroll to position [1154, 0]
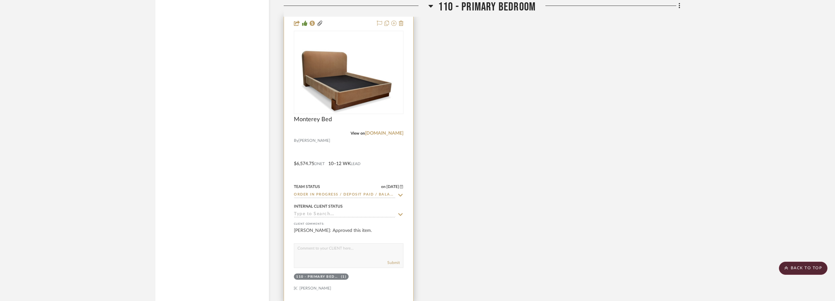
click at [401, 196] on icon at bounding box center [400, 195] width 5 height 3
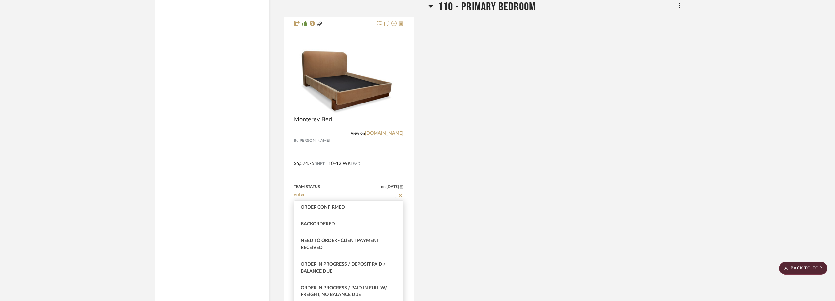
scroll to position [66, 0]
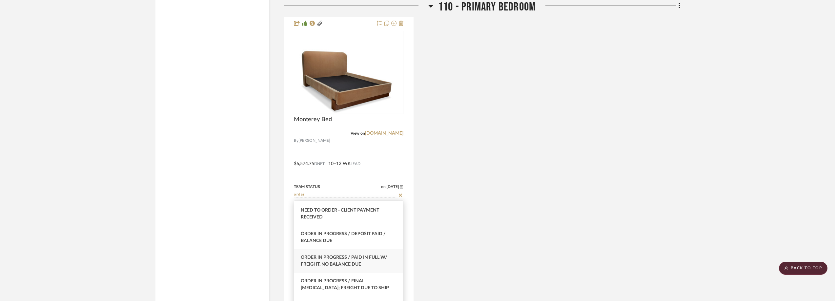
type input "order"
click at [373, 264] on div "Order In Progress / Paid In Full w/ Freight, No Balance due" at bounding box center [348, 262] width 109 height 24
type input "[DATE]"
type input "Order In Progress / Paid In Full w/ Freight, No Balance due"
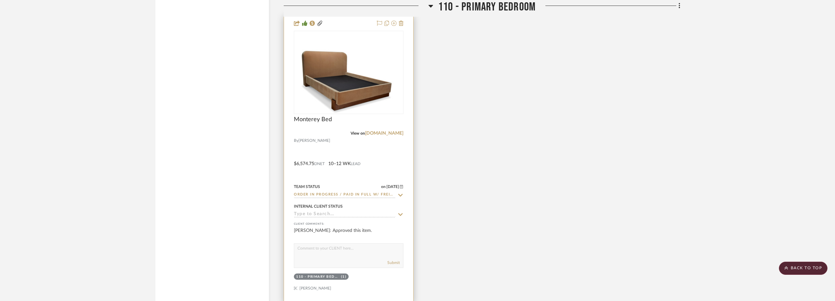
scroll to position [87, 0]
click at [404, 195] on div at bounding box center [348, 159] width 129 height 287
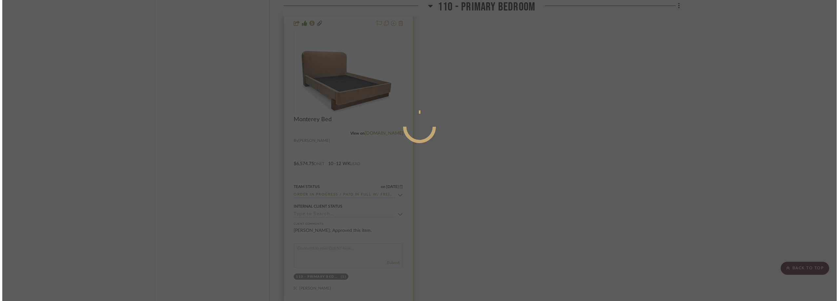
scroll to position [0, 0]
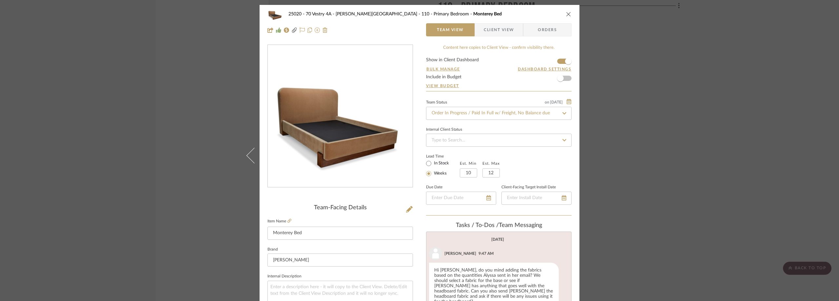
click at [635, 172] on div "25020 - 70 Vestry 4A - [PERSON_NAME] 110 - Primary Bedroom Monterey Bed Team Vi…" at bounding box center [419, 150] width 839 height 301
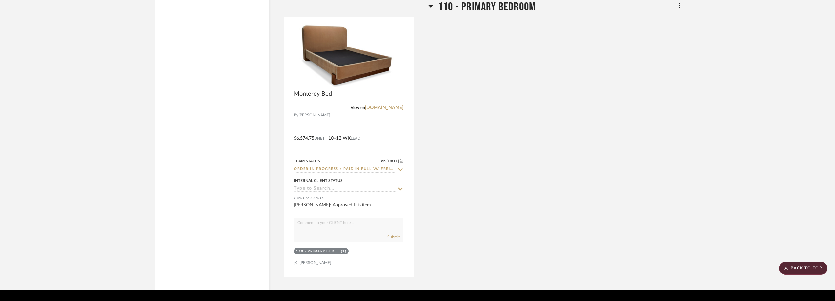
scroll to position [1199, 0]
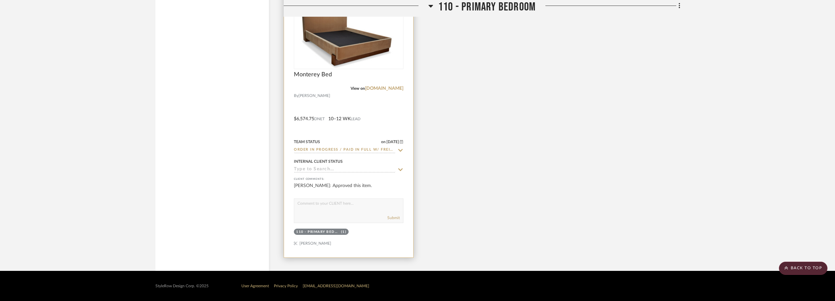
click at [351, 59] on img "0" at bounding box center [348, 27] width 108 height 81
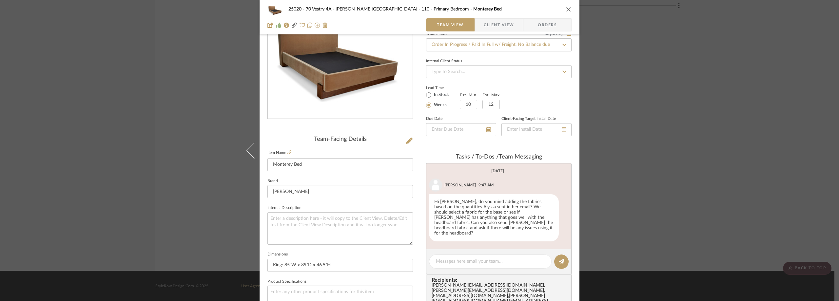
scroll to position [131, 0]
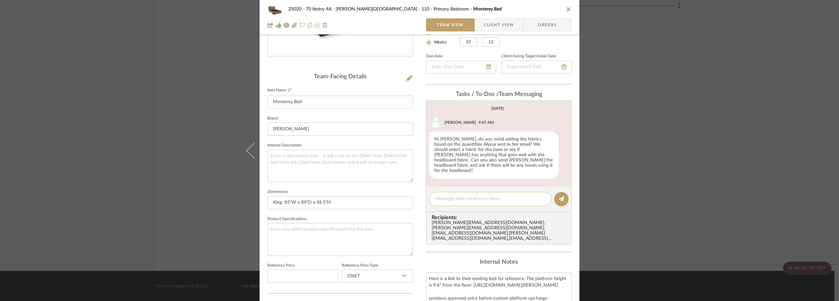
click at [462, 192] on div at bounding box center [490, 199] width 123 height 14
click at [462, 196] on textarea at bounding box center [490, 199] width 109 height 7
paste textarea "Delivery typically takes approximately 4-6 weeks"
click at [512, 196] on textarea "Delivery typically takes approximately 4-6 weeks" at bounding box center [490, 199] width 109 height 7
click at [510, 196] on textarea "Delivery typically takes approximately 4-6 weeks" at bounding box center [490, 199] width 109 height 7
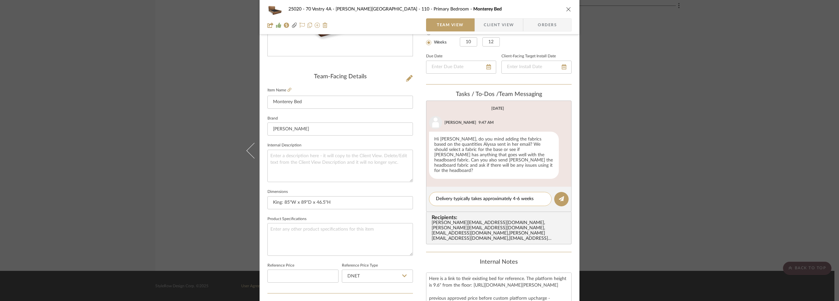
drag, startPoint x: 509, startPoint y: 194, endPoint x: 453, endPoint y: 193, distance: 56.1
click at [453, 196] on textarea "Delivery typically takes approximately 4-6 weeks" at bounding box center [490, 199] width 109 height 7
click at [469, 196] on textarea "Delivery typically takes approximately 4-6 weeks" at bounding box center [490, 199] width 109 height 7
drag, startPoint x: 480, startPoint y: 193, endPoint x: 451, endPoint y: 192, distance: 28.5
click at [451, 196] on textarea "Delivery typically takes approximately 4-6 weeks" at bounding box center [490, 199] width 109 height 7
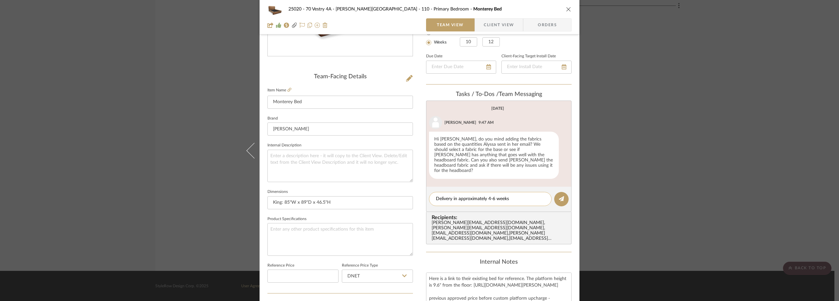
type textarea "Delivery in approximately 4-6 weeks"
drag, startPoint x: 505, startPoint y: 188, endPoint x: 511, endPoint y: 189, distance: 5.3
click at [504, 192] on div "Delivery in approximately 4-6 weeks" at bounding box center [490, 199] width 123 height 14
drag, startPoint x: 513, startPoint y: 190, endPoint x: 500, endPoint y: 194, distance: 13.9
click at [493, 193] on div "Delivery in approximately 4-6 weeks" at bounding box center [490, 199] width 123 height 14
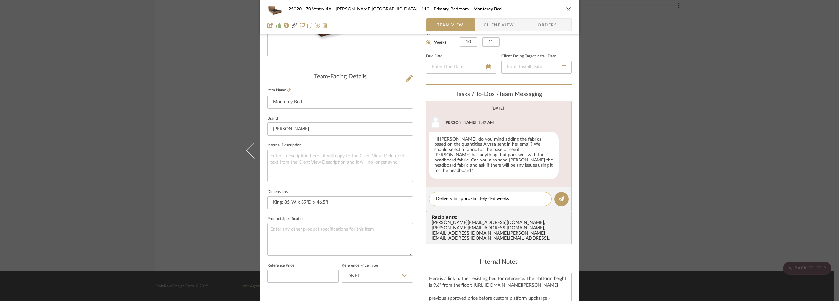
drag, startPoint x: 511, startPoint y: 194, endPoint x: 433, endPoint y: 197, distance: 78.1
click at [433, 197] on div "Delivery in approximately 4-6 weeks" at bounding box center [490, 199] width 123 height 14
click at [522, 196] on textarea "Delivery in approximately 4-6 weeks" at bounding box center [490, 199] width 109 height 7
click at [559, 196] on icon at bounding box center [561, 198] width 5 height 5
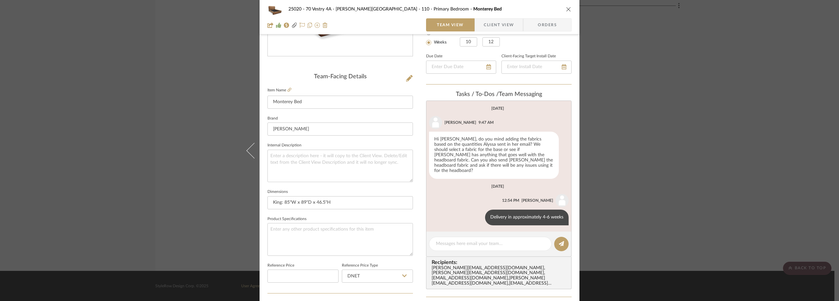
click at [648, 160] on div "25020 - 70 Vestry 4A - [PERSON_NAME] 110 - Primary Bedroom Monterey Bed Team Vi…" at bounding box center [419, 150] width 839 height 301
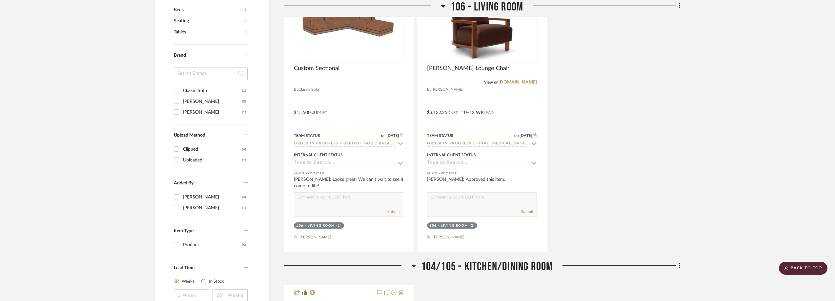
scroll to position [511, 0]
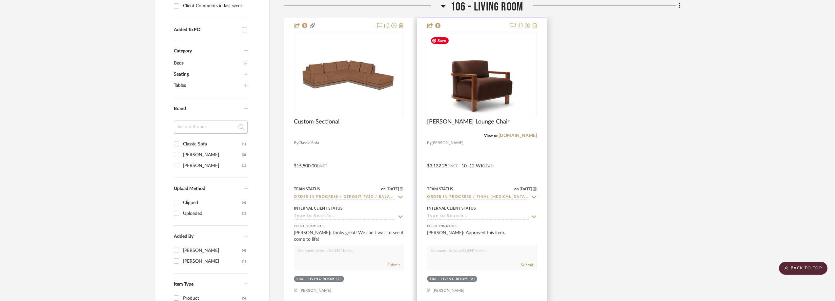
click at [443, 90] on img "0" at bounding box center [482, 74] width 108 height 81
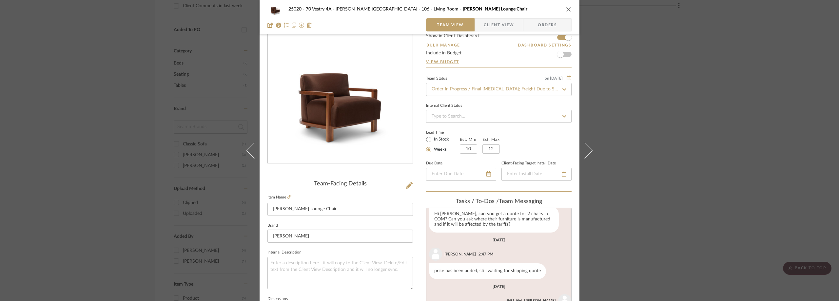
scroll to position [131, 0]
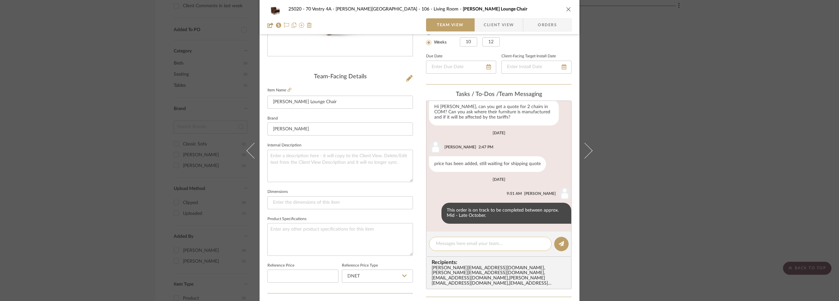
click at [465, 244] on textarea at bounding box center [490, 244] width 109 height 7
paste textarea "Delivery in approximately 4-6 weeks"
type textarea "Delivery in approximately 4-6 weeks"
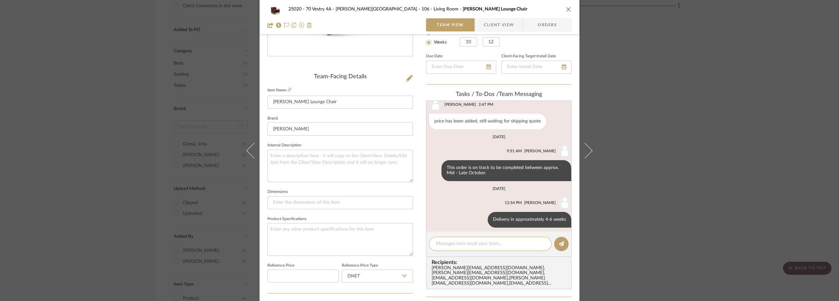
scroll to position [79, 0]
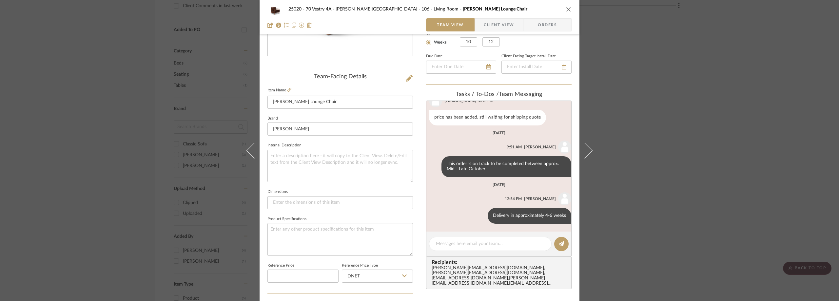
click at [714, 91] on div "25020 - 70 Vestry 4A - [PERSON_NAME] 106 - Living Room [PERSON_NAME] Lounge Cha…" at bounding box center [419, 150] width 839 height 301
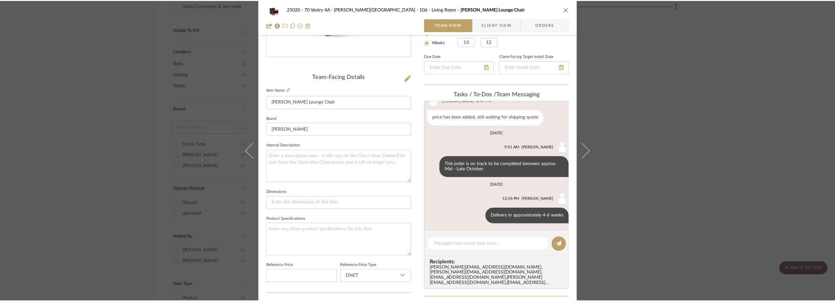
scroll to position [511, 0]
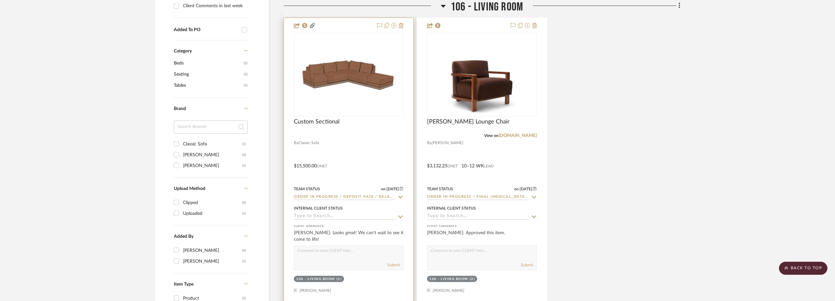
click at [369, 88] on img "0" at bounding box center [348, 74] width 108 height 38
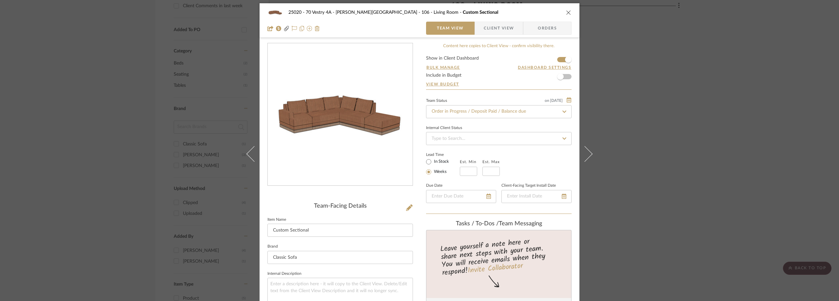
scroll to position [0, 0]
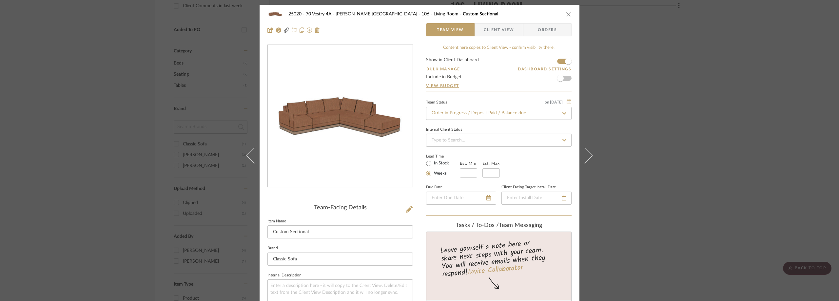
click at [667, 113] on div "25020 - 70 Vestry 4A - [PERSON_NAME] 106 - Living Room Custom Sectional Team Vi…" at bounding box center [419, 150] width 839 height 301
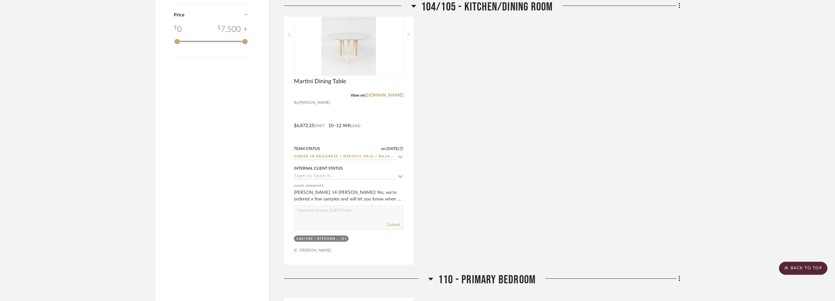
scroll to position [871, 0]
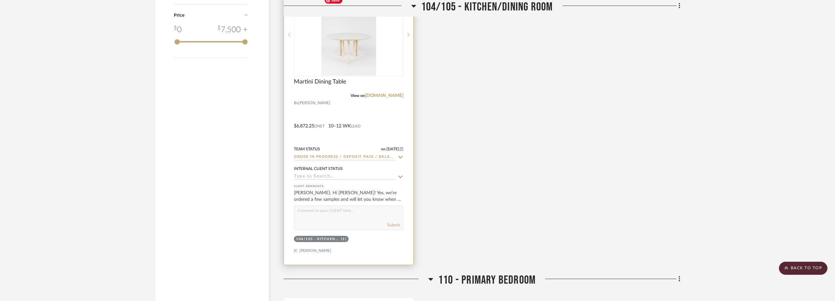
click at [0, 0] on img at bounding box center [0, 0] width 0 height 0
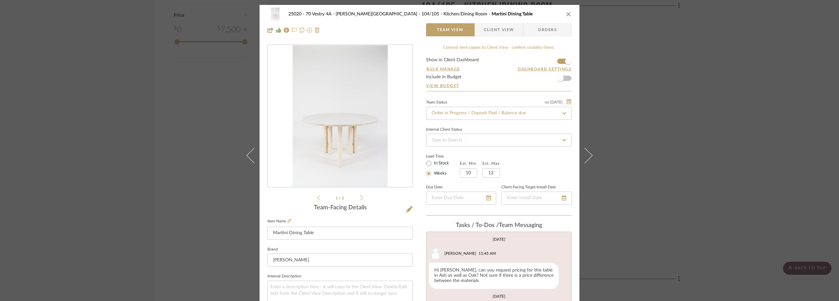
scroll to position [74, 0]
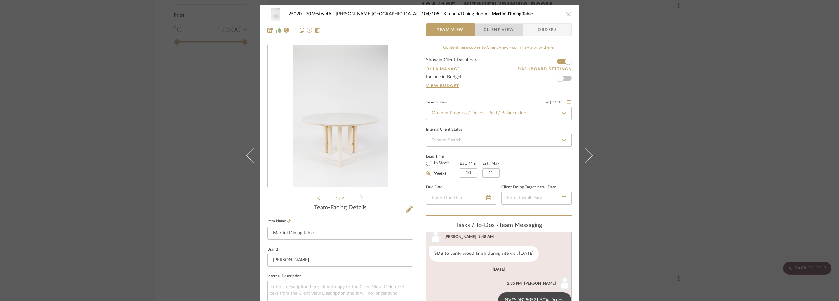
drag, startPoint x: 475, startPoint y: 32, endPoint x: 468, endPoint y: 35, distance: 7.7
click at [475, 32] on span "button" at bounding box center [479, 29] width 9 height 13
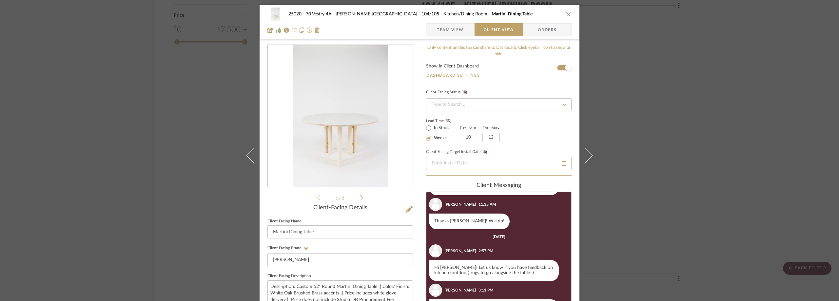
scroll to position [33, 0]
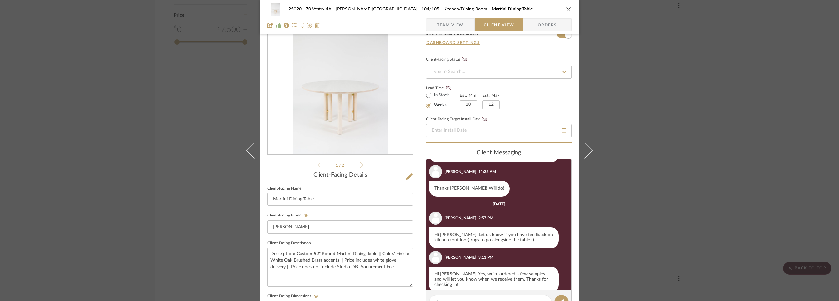
click at [829, 130] on div "25020 - 70 Vestry 4A - [PERSON_NAME] 104/105 - Kitchen/Dining Room Martini Dini…" at bounding box center [419, 150] width 839 height 301
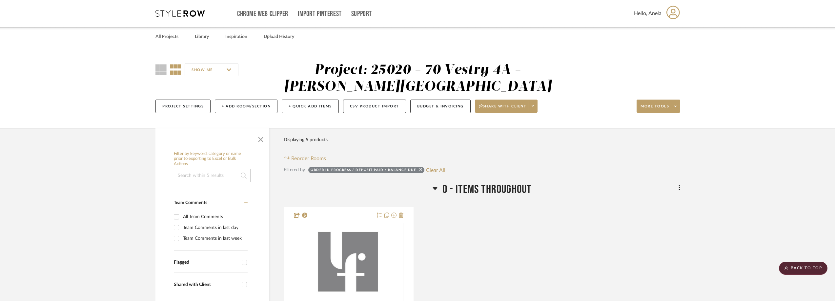
scroll to position [164, 0]
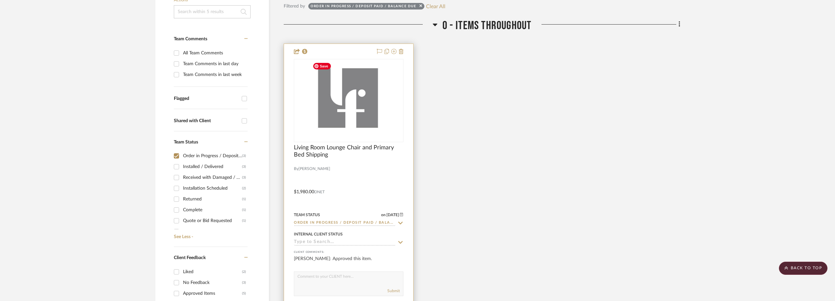
click at [353, 107] on img "0" at bounding box center [348, 101] width 77 height 82
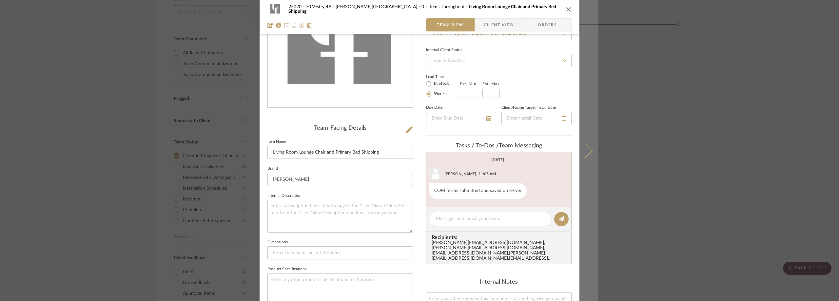
scroll to position [197, 0]
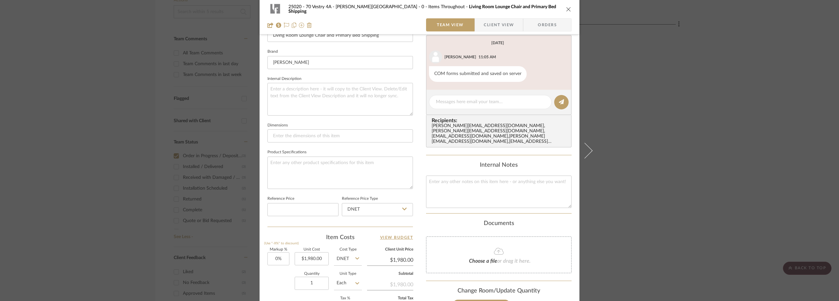
click at [674, 128] on div "25020 - 70 Vestry 4A - [PERSON_NAME] 0 - Items Throughout Living Room Lounge Ch…" at bounding box center [419, 150] width 839 height 301
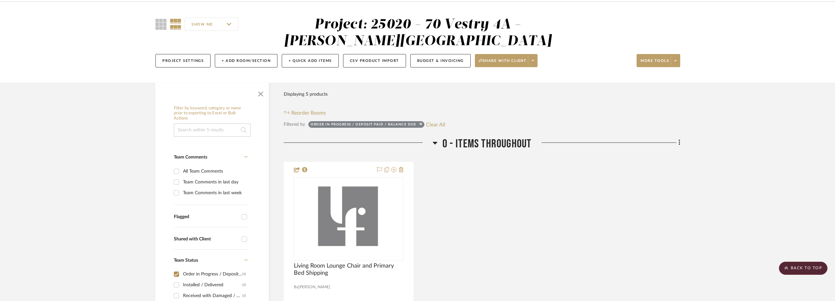
scroll to position [0, 0]
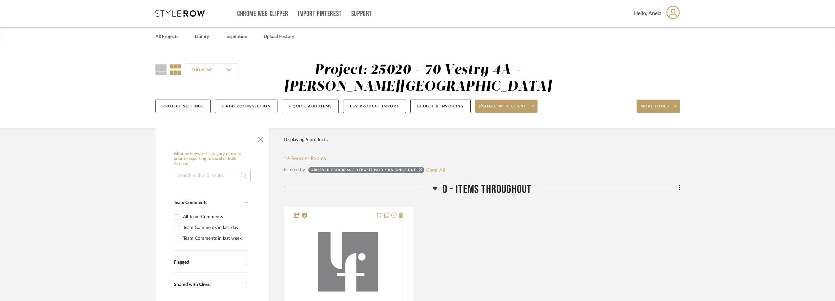
click at [438, 169] on button "Clear All" at bounding box center [435, 170] width 19 height 9
checkbox input "false"
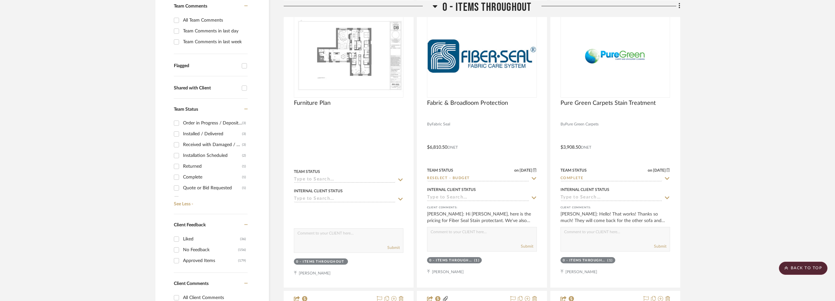
scroll to position [152, 0]
click at [202, 129] on div "Approved / On Hold" at bounding box center [212, 133] width 59 height 10
click at [182, 129] on input "Approved / On Hold (1)" at bounding box center [176, 133] width 10 height 10
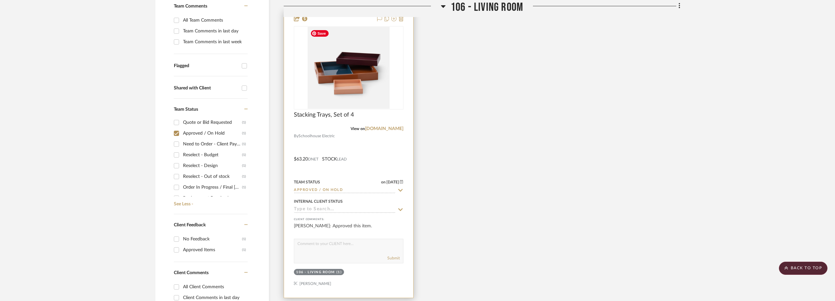
click at [0, 0] on img at bounding box center [0, 0] width 0 height 0
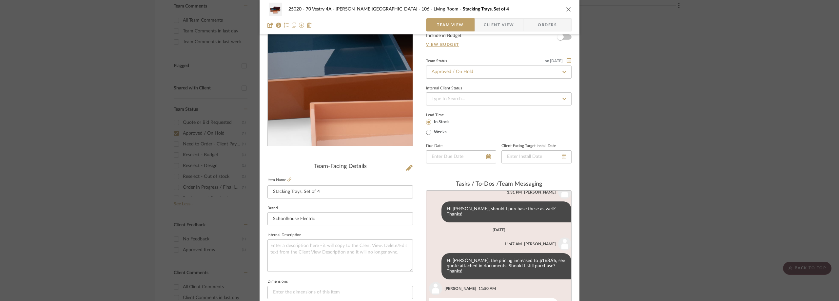
scroll to position [66, 0]
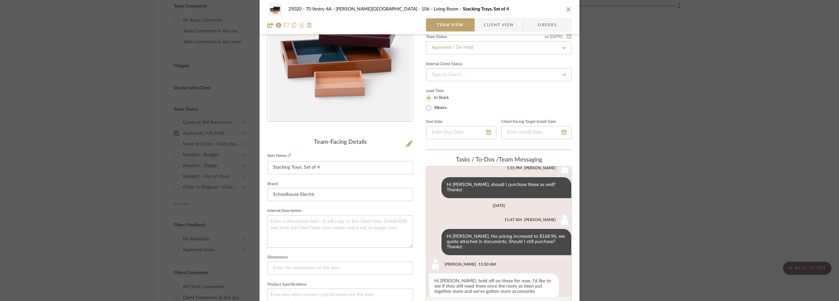
click at [633, 125] on div "25020 - 70 Vestry 4A - [PERSON_NAME] 106 - Living Room Stacking Trays, Set of 4…" at bounding box center [419, 150] width 839 height 301
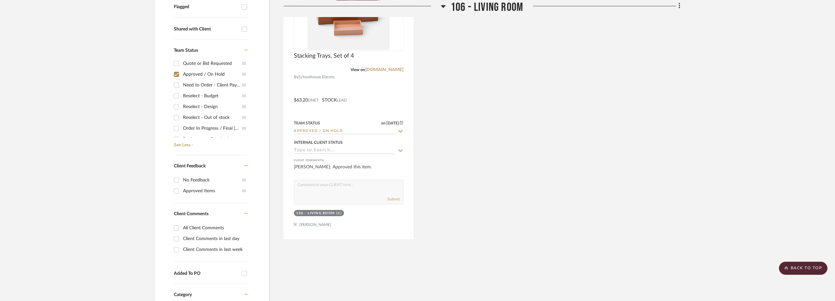
scroll to position [123, 0]
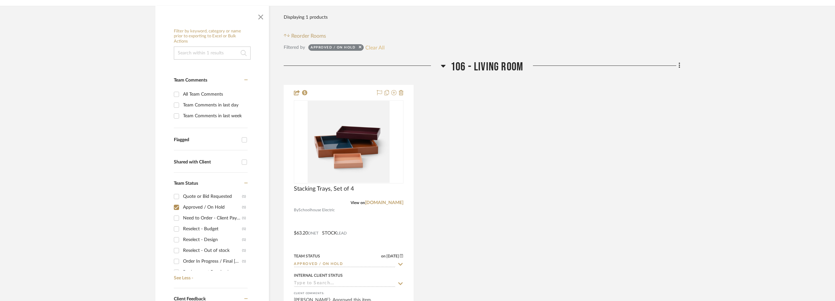
click at [375, 47] on button "Clear All" at bounding box center [374, 47] width 19 height 9
checkbox input "false"
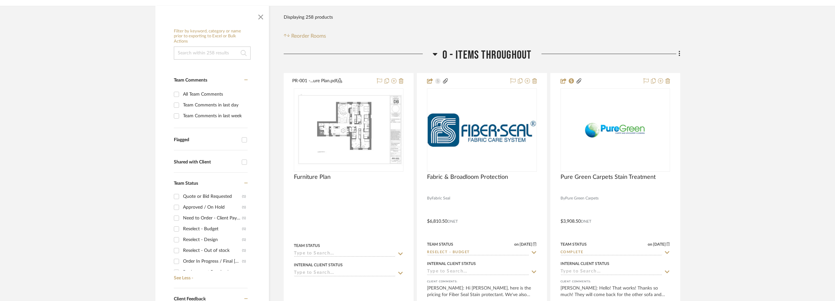
click at [217, 218] on div "Need to Order - Client Payment Received" at bounding box center [212, 218] width 59 height 10
click at [182, 218] on input "Need to Order - Client Payment Received (1)" at bounding box center [176, 218] width 10 height 10
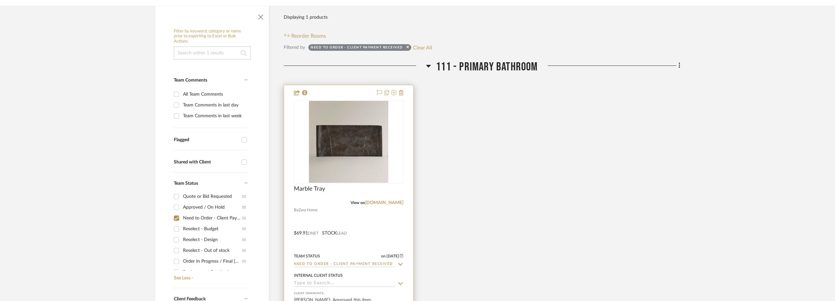
scroll to position [90, 0]
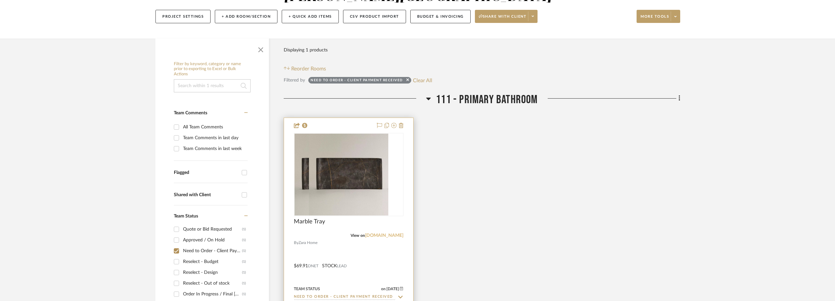
click at [383, 237] on link "[DOMAIN_NAME]" at bounding box center [384, 235] width 38 height 5
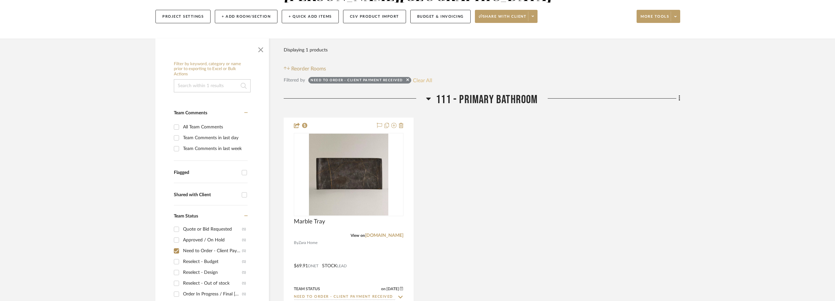
click at [420, 83] on button "Clear All" at bounding box center [422, 80] width 19 height 9
checkbox input "false"
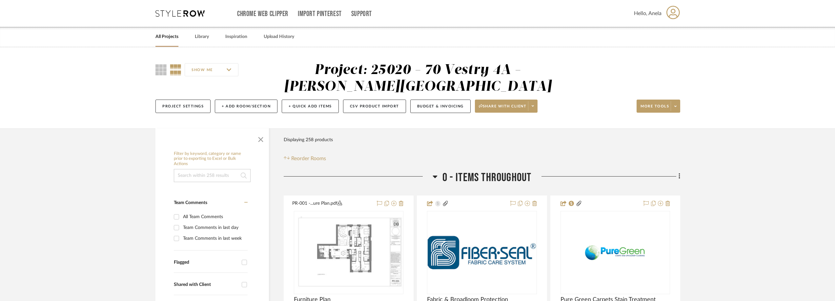
click at [166, 15] on icon at bounding box center [179, 13] width 49 height 7
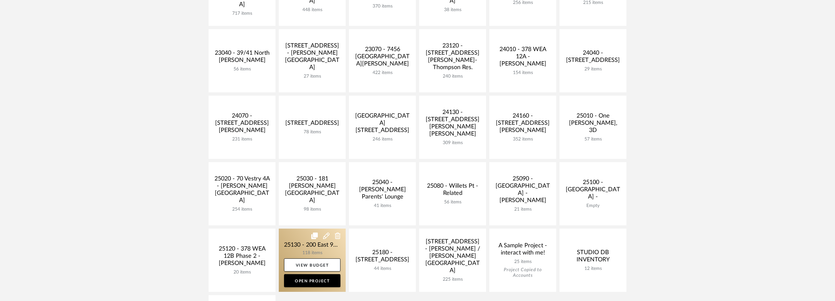
scroll to position [164, 0]
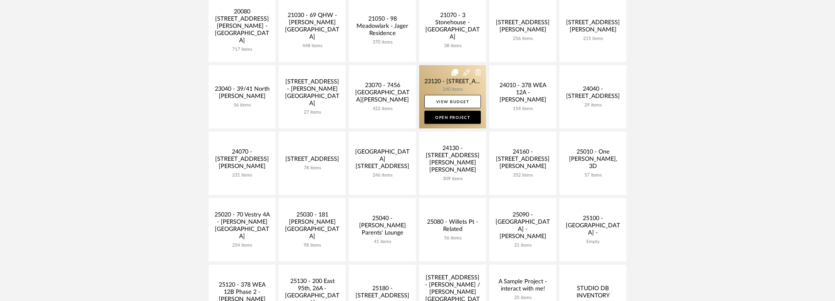
click at [441, 87] on link at bounding box center [452, 96] width 67 height 63
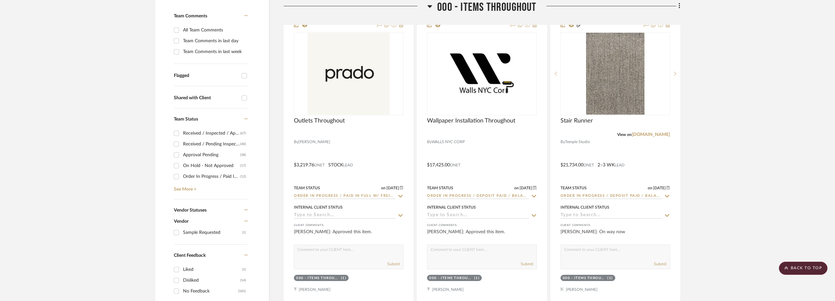
scroll to position [197, 0]
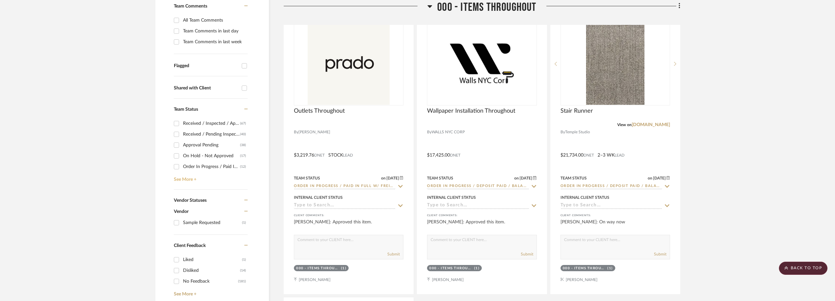
click at [185, 176] on link "See More +" at bounding box center [209, 177] width 75 height 10
click at [204, 134] on div "Order In Progress / Paid In Full w/ Freight, No Balance due" at bounding box center [211, 134] width 57 height 10
click at [182, 134] on input "Order In Progress / Paid In Full w/ Freight, No Balance due (12)" at bounding box center [176, 134] width 10 height 10
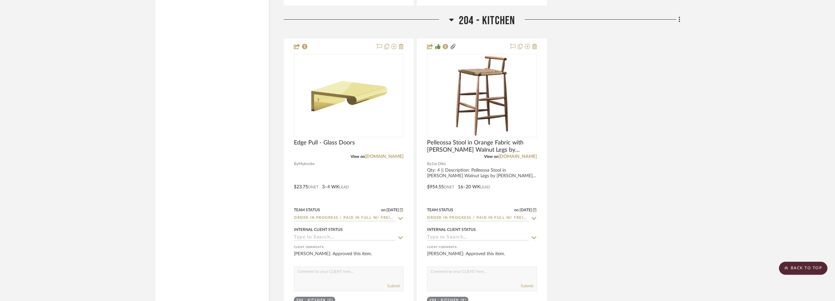
scroll to position [1443, 0]
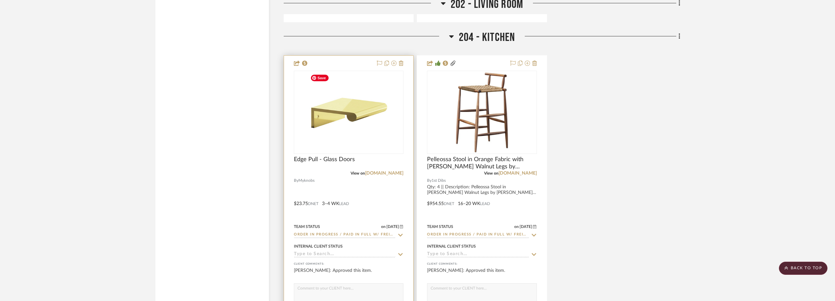
click at [377, 114] on img "0" at bounding box center [349, 112] width 82 height 82
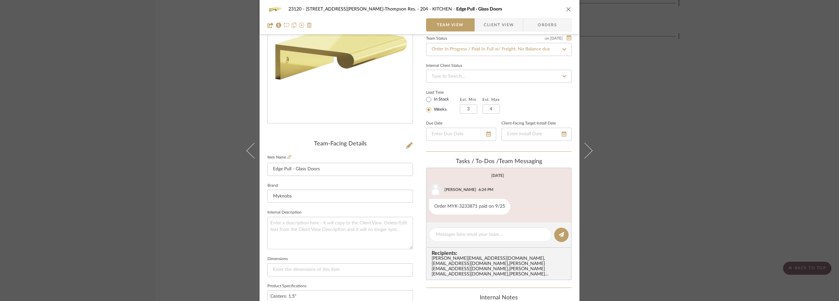
scroll to position [66, 0]
drag, startPoint x: 474, startPoint y: 204, endPoint x: 444, endPoint y: 207, distance: 30.6
click at [444, 207] on div "Order MYK-3233871 paid on 9/25" at bounding box center [469, 205] width 81 height 16
copy div "MYK-3233871"
click at [647, 117] on div "23120 - [STREET_ADDRESS][PERSON_NAME]-Thompson Res. 204 - KITCHEN Edge Pull - G…" at bounding box center [419, 150] width 839 height 301
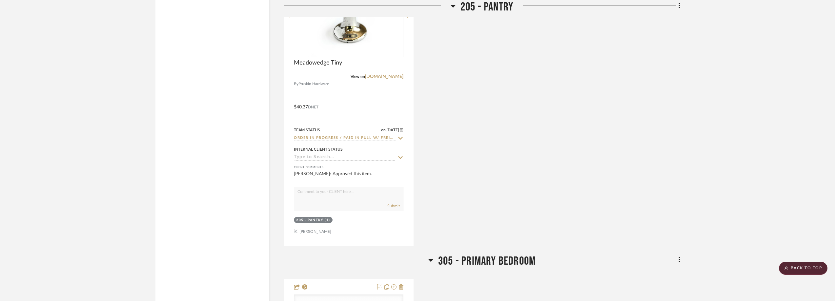
scroll to position [1803, 0]
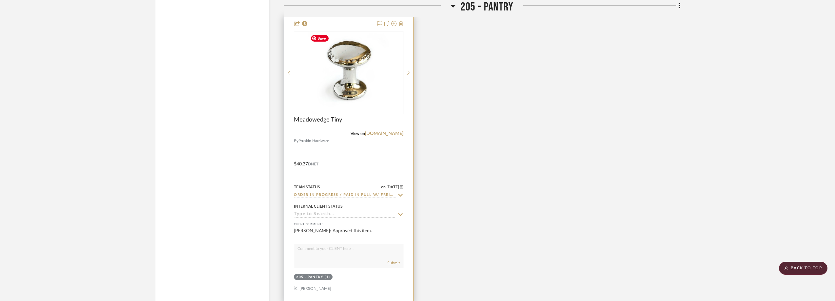
click at [380, 67] on div at bounding box center [349, 72] width 110 height 83
click at [380, 67] on img "0" at bounding box center [349, 73] width 82 height 82
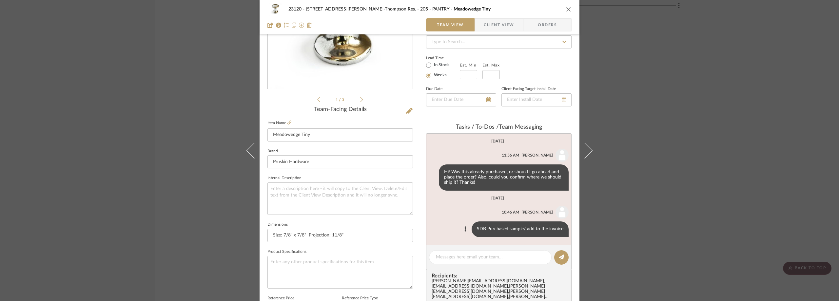
scroll to position [131, 0]
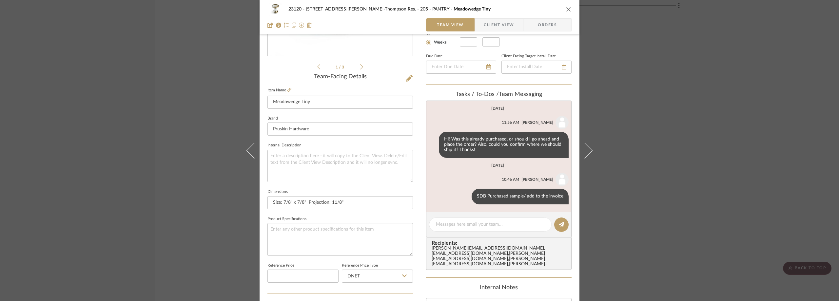
click at [653, 147] on div "23120 - [STREET_ADDRESS][PERSON_NAME]-Thompson Res. 205 - PANTRY Meadowedge Tin…" at bounding box center [419, 150] width 839 height 301
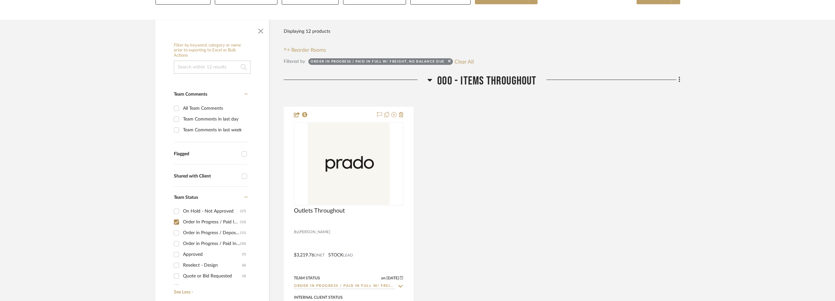
scroll to position [164, 0]
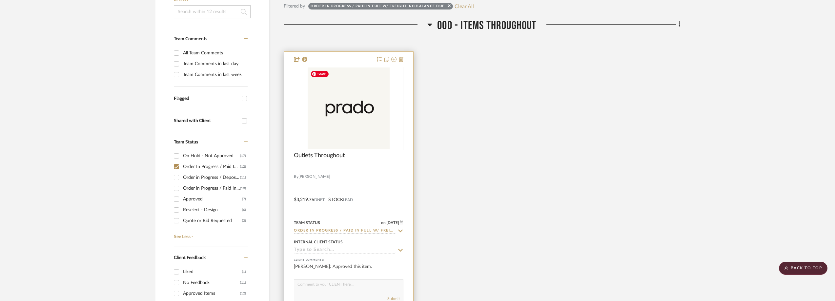
click at [339, 124] on img "0" at bounding box center [349, 109] width 82 height 82
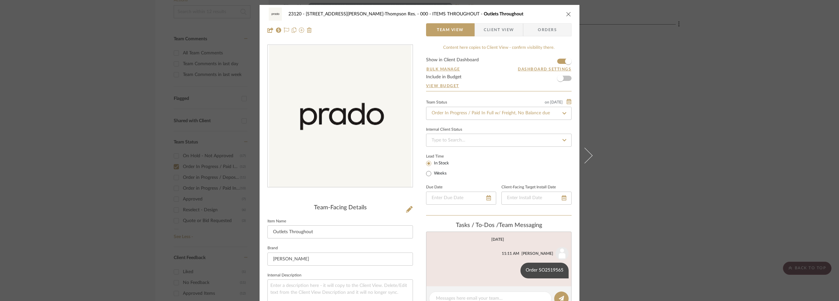
scroll to position [66, 0]
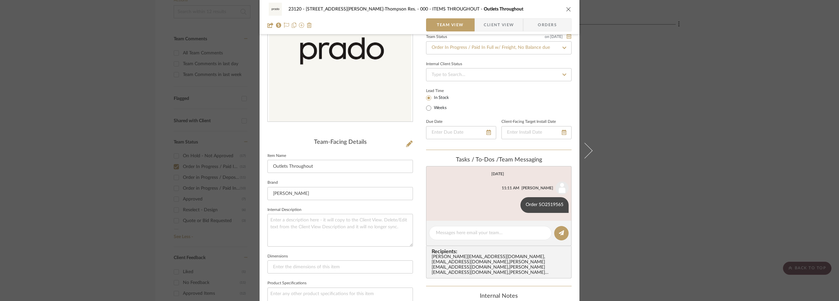
click at [646, 117] on div "23120 - [STREET_ADDRESS][PERSON_NAME]-Thompson Res. 000 - ITEMS THROUGHOUT Outl…" at bounding box center [419, 150] width 839 height 301
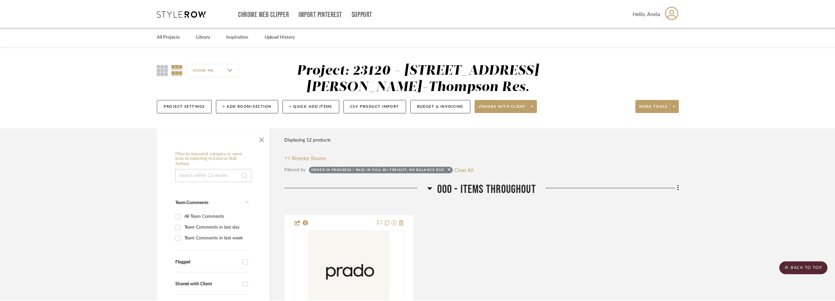
scroll to position [164, 0]
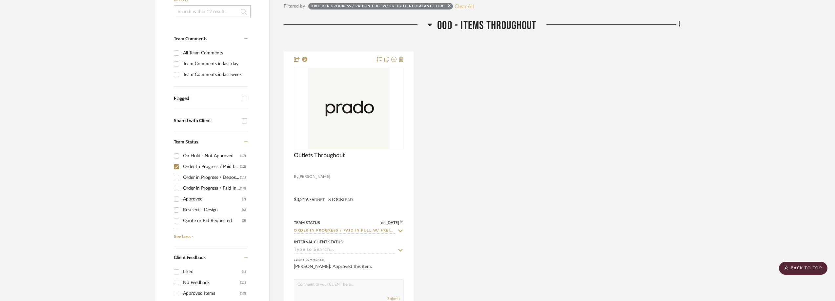
click at [458, 6] on button "Clear All" at bounding box center [463, 6] width 19 height 9
checkbox input "false"
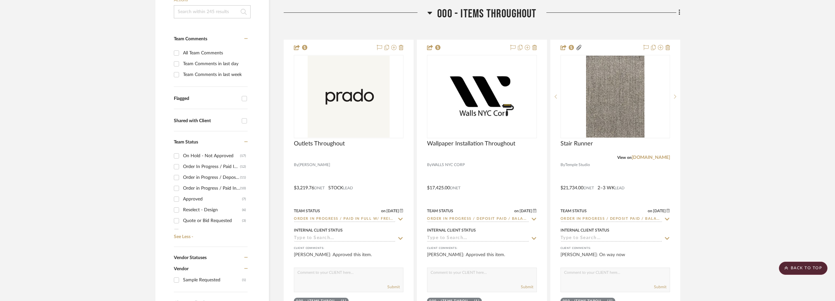
click at [199, 177] on div "Order in Progress / Deposit Paid / Balance due" at bounding box center [211, 177] width 57 height 10
click at [182, 177] on input "Order in Progress / Deposit Paid / Balance due (11)" at bounding box center [176, 177] width 10 height 10
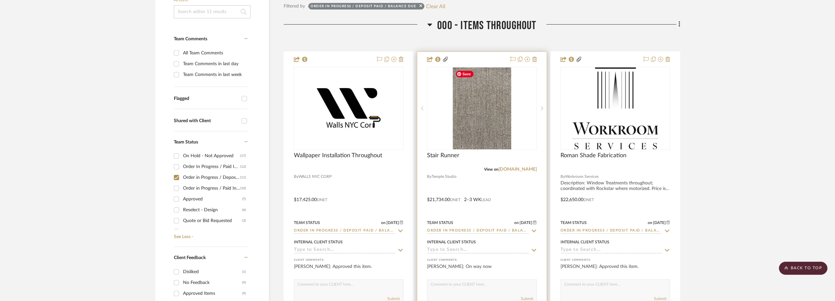
click at [468, 129] on img "0" at bounding box center [481, 109] width 59 height 82
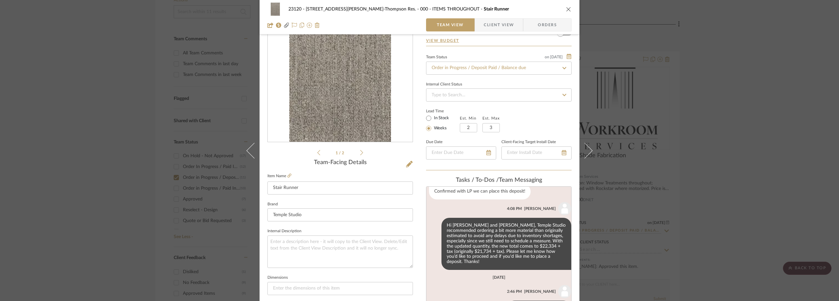
scroll to position [253, 0]
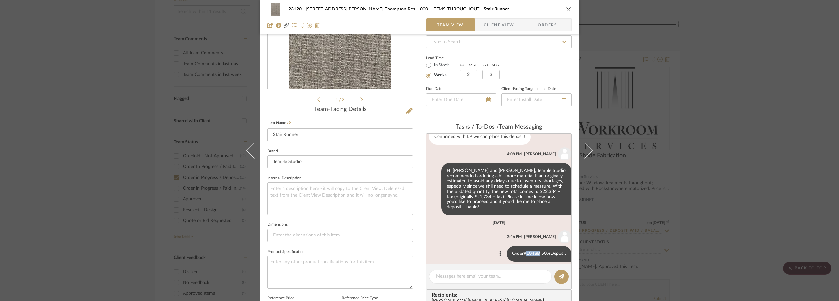
drag, startPoint x: 534, startPoint y: 249, endPoint x: 521, endPoint y: 249, distance: 13.8
click at [521, 249] on div "Order#104BB 50%Deposit" at bounding box center [539, 254] width 65 height 16
copy div "104BB"
click at [737, 122] on div "23120 - [STREET_ADDRESS][PERSON_NAME]-Thompson Res. 000 - ITEMS THROUGHOUT Stai…" at bounding box center [419, 150] width 839 height 301
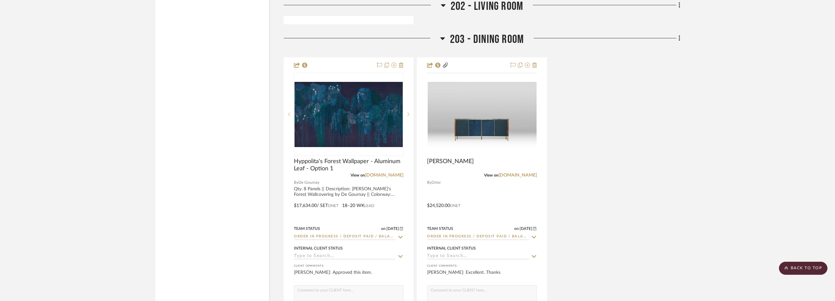
scroll to position [1443, 0]
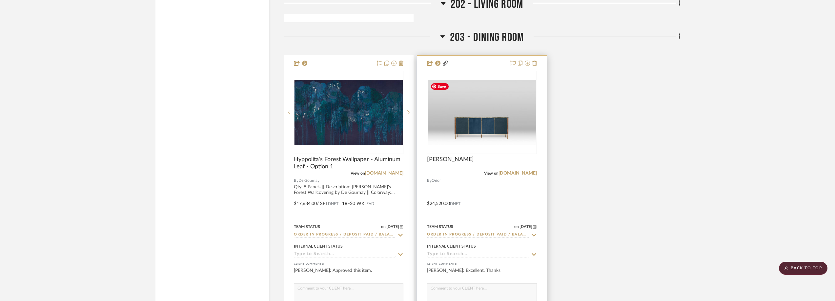
click at [505, 108] on img "0" at bounding box center [482, 112] width 108 height 65
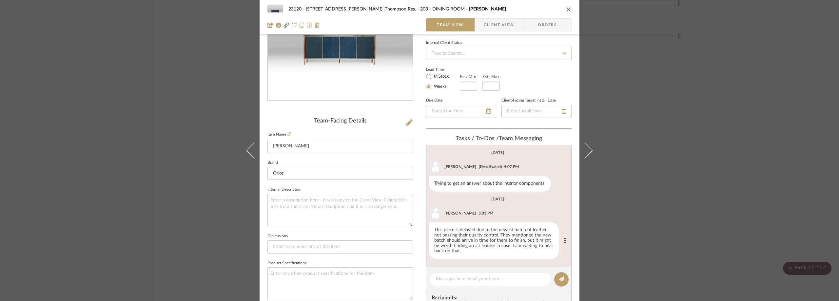
scroll to position [0, 0]
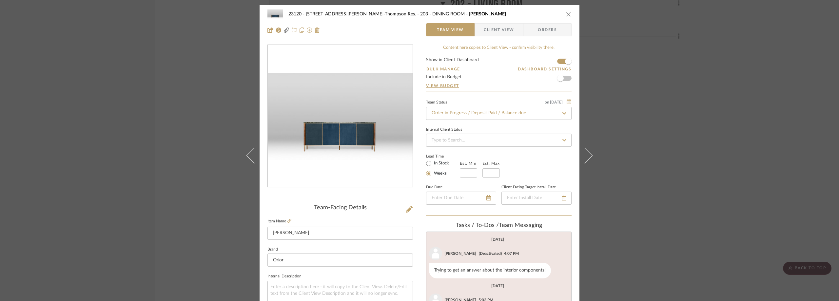
click at [177, 46] on div "23120 - [STREET_ADDRESS][PERSON_NAME]-Thompson Res. 203 - DINING ROOM Mara Cred…" at bounding box center [419, 150] width 839 height 301
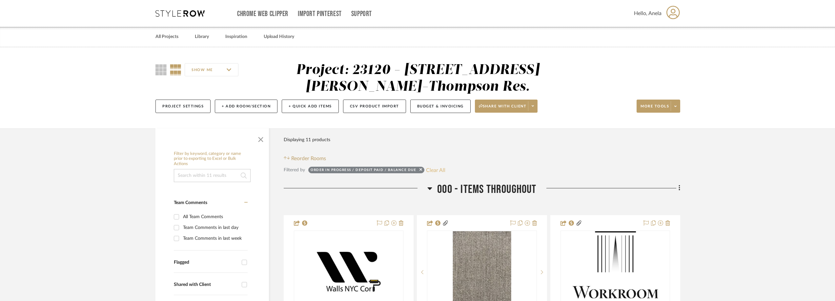
click at [438, 168] on button "Clear All" at bounding box center [435, 170] width 19 height 9
checkbox input "false"
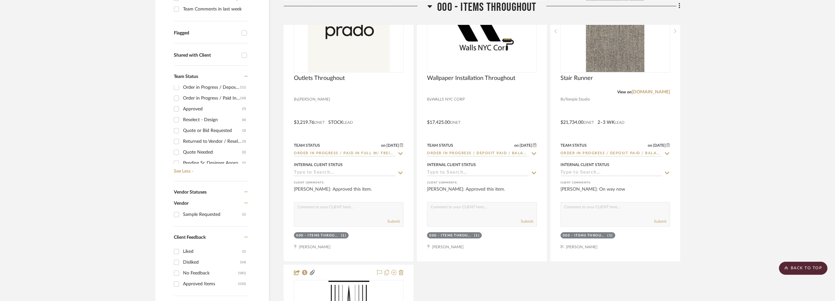
scroll to position [66, 0]
click at [219, 99] on div "Approved" at bounding box center [212, 101] width 59 height 10
click at [182, 99] on input "Approved (7)" at bounding box center [176, 101] width 10 height 10
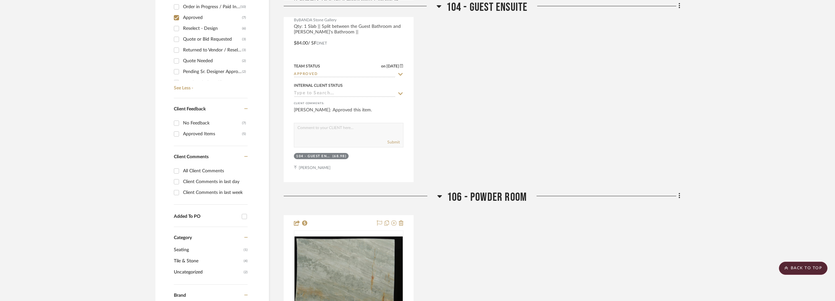
scroll to position [201, 0]
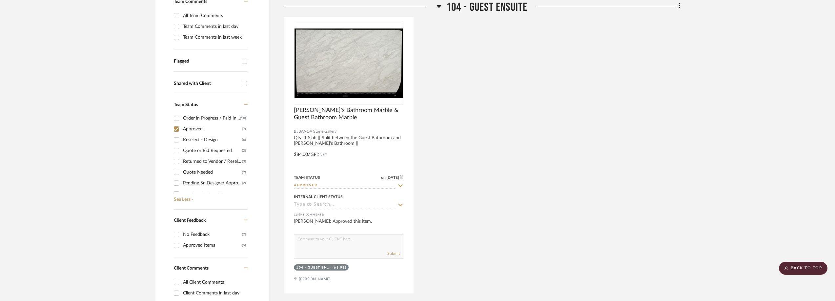
click at [197, 128] on div "Approved" at bounding box center [212, 129] width 59 height 10
click at [182, 128] on input "Approved (7)" at bounding box center [176, 129] width 10 height 10
checkbox input "false"
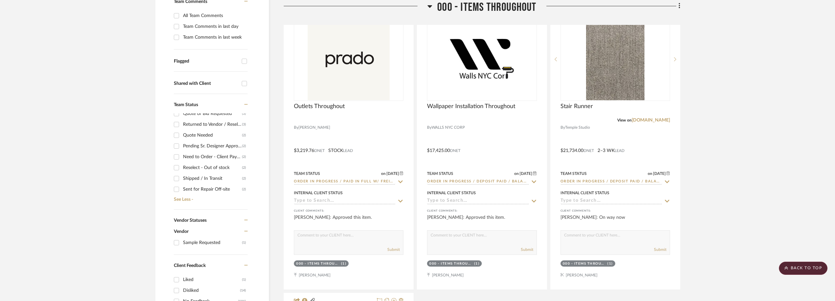
scroll to position [131, 0]
click at [203, 133] on div "Need to Order - Client Payment Received" at bounding box center [212, 128] width 59 height 10
click at [182, 133] on input "Need to Order - Client Payment Received (2)" at bounding box center [176, 128] width 10 height 10
checkbox input "true"
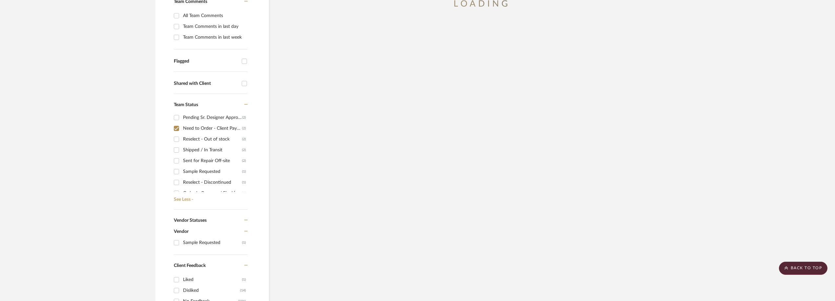
scroll to position [60, 0]
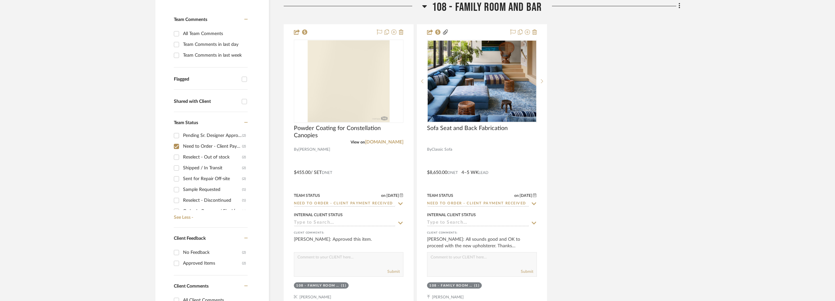
scroll to position [197, 0]
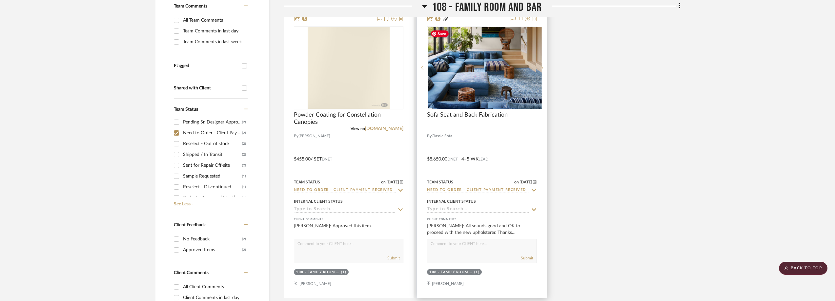
click at [471, 93] on div at bounding box center [482, 67] width 110 height 83
click at [471, 93] on img "0" at bounding box center [482, 67] width 108 height 81
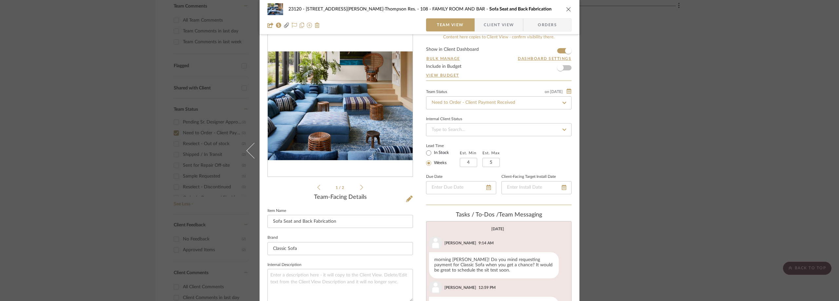
scroll to position [0, 0]
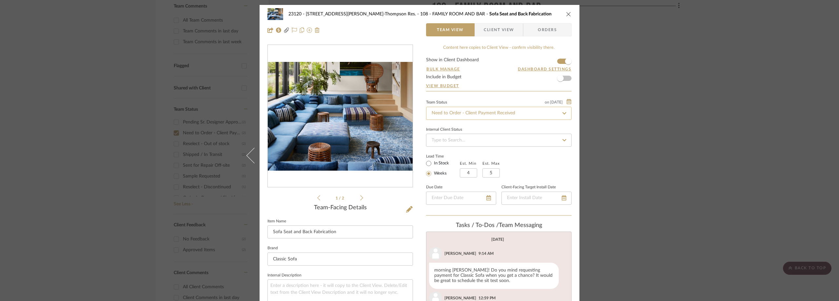
click at [458, 119] on input "Need to Order - Client Payment Received" at bounding box center [499, 113] width 146 height 13
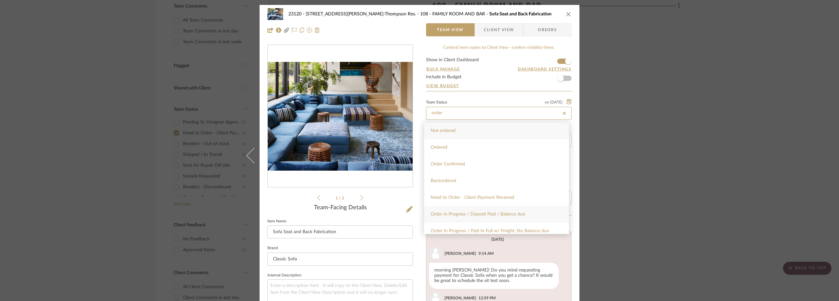
type input "order"
click at [492, 215] on span "Order in Progress / Deposit Paid / Balance due" at bounding box center [478, 214] width 94 height 5
type input "[DATE]"
type input "Order in Progress / Deposit Paid / Balance due"
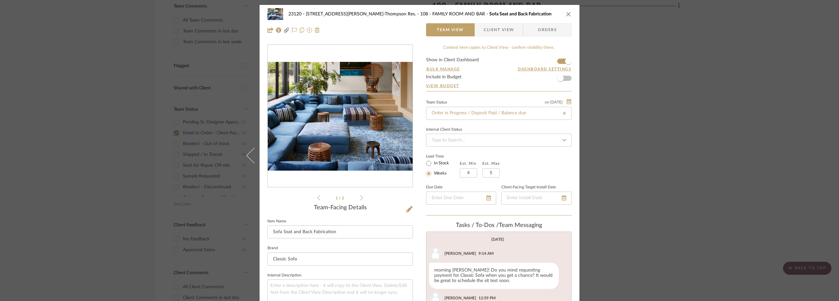
click at [517, 127] on div "Internal Client Status" at bounding box center [499, 136] width 146 height 22
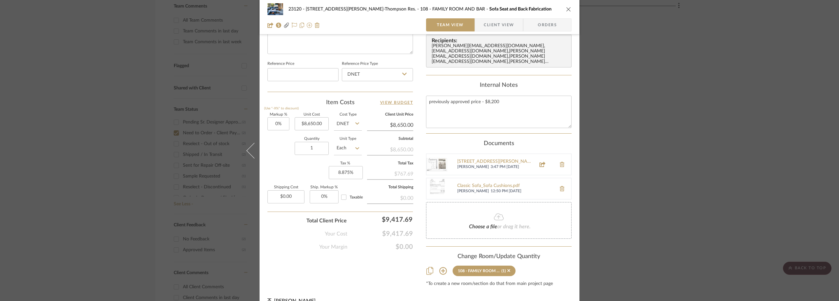
scroll to position [338, 0]
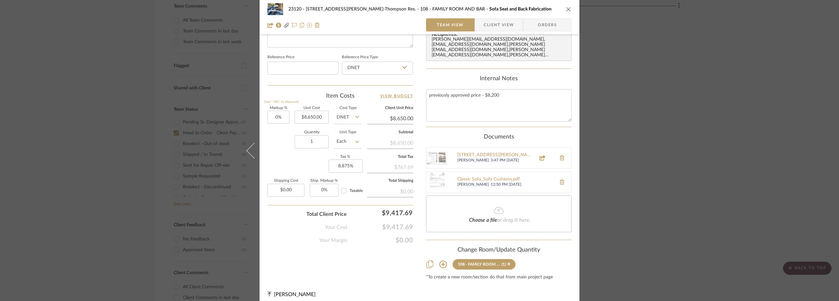
drag, startPoint x: 89, startPoint y: 195, endPoint x: 87, endPoint y: 191, distance: 4.3
click at [89, 195] on div "23120 - [STREET_ADDRESS][PERSON_NAME]-Thompson Res. 108 - FAMILY ROOM AND BAR S…" at bounding box center [419, 150] width 839 height 301
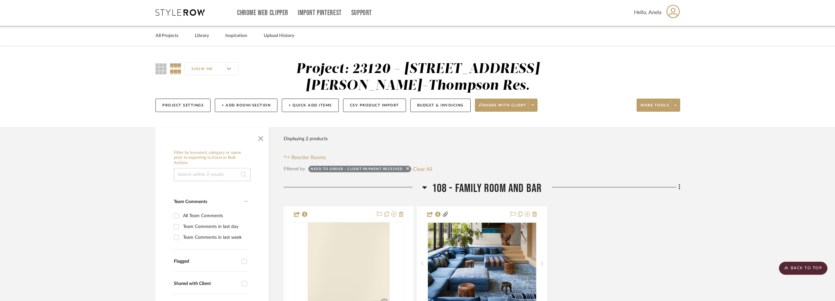
scroll to position [0, 0]
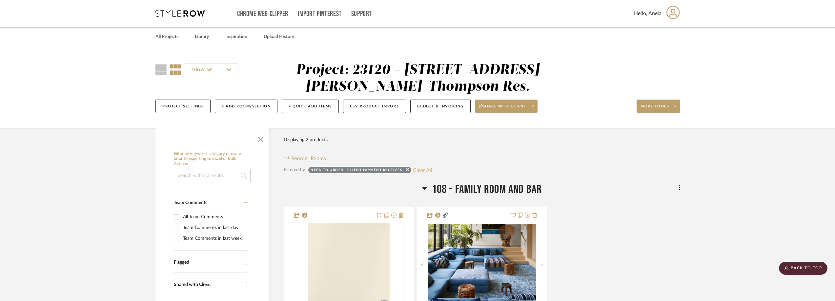
click at [427, 170] on button "Clear All" at bounding box center [422, 170] width 19 height 9
checkbox input "false"
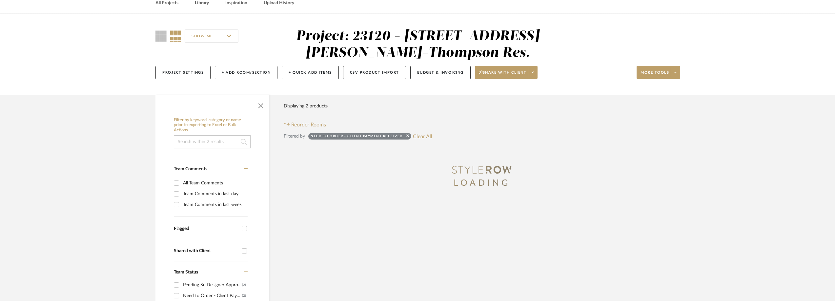
scroll to position [66, 0]
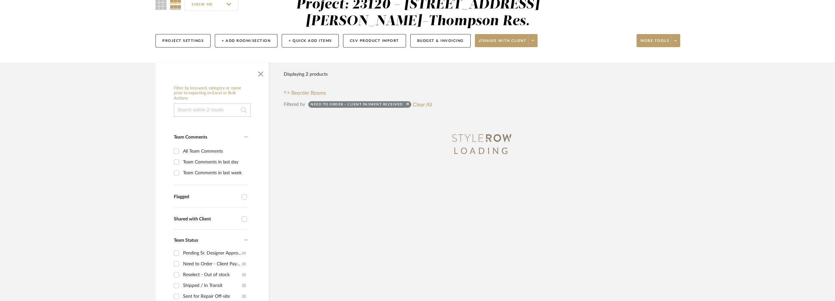
type input "[DATE]"
type input "Order in Progress / Deposit Paid / Balance due"
type input "[DATE]"
type input "Need to Order - Client Payment Received"
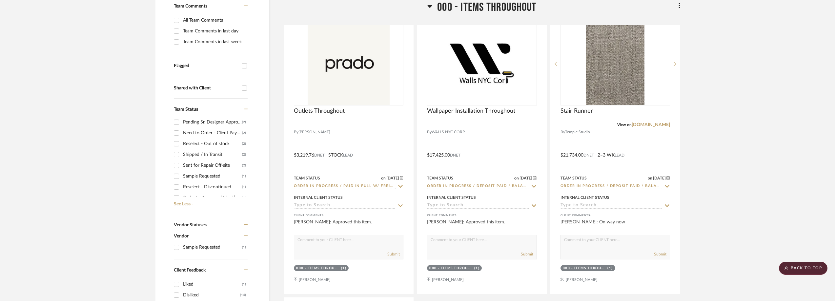
scroll to position [149, 0]
click at [215, 140] on div "Shipped / In Transit" at bounding box center [212, 137] width 59 height 10
click at [182, 140] on input "Shipped / In Transit (2)" at bounding box center [176, 137] width 10 height 10
checkbox input "true"
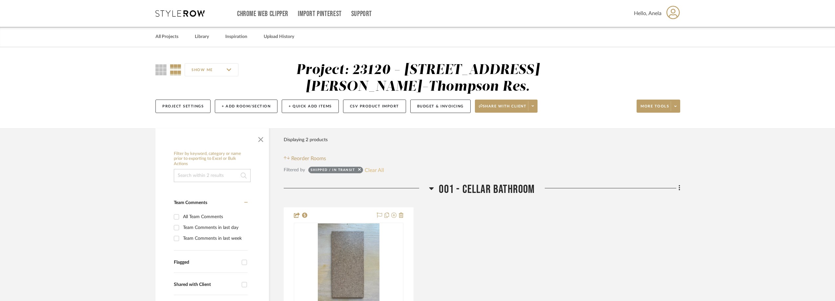
click at [374, 168] on button "Clear All" at bounding box center [374, 170] width 19 height 9
checkbox input "false"
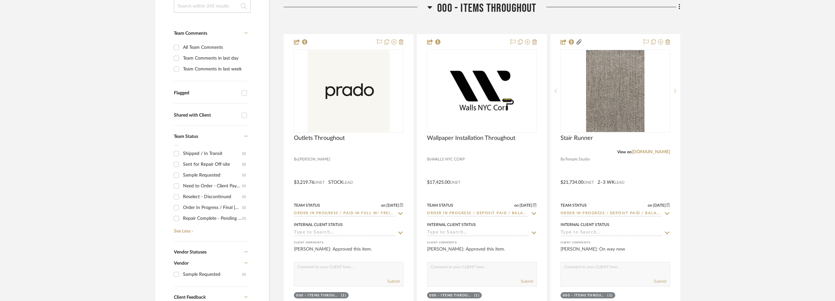
scroll to position [230, 0]
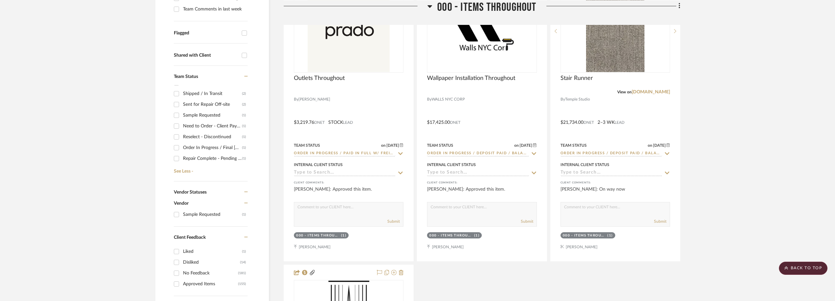
click at [211, 126] on div "Need to Order - Client Payment Received" at bounding box center [212, 126] width 59 height 10
click at [182, 126] on input "Need to Order - Client Payment Received (1)" at bounding box center [176, 126] width 10 height 10
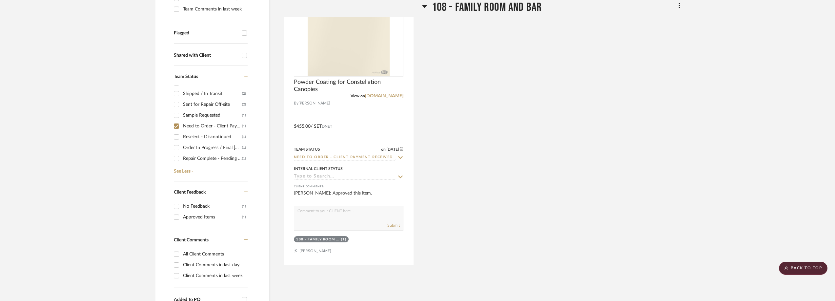
click at [211, 126] on div "Need to Order - Client Payment Received" at bounding box center [212, 126] width 59 height 10
click at [182, 126] on input "Need to Order - Client Payment Received (1)" at bounding box center [176, 126] width 10 height 10
checkbox input "false"
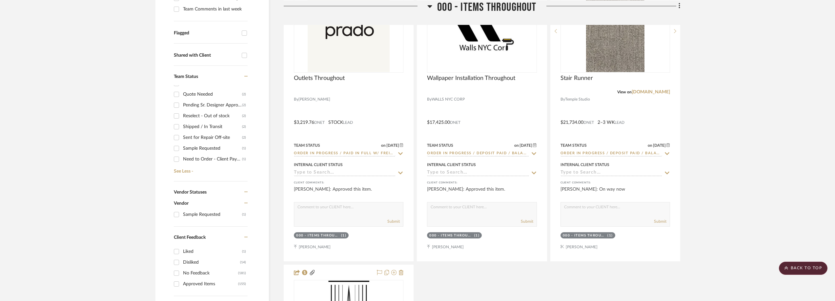
scroll to position [83, 0]
click at [192, 103] on div "Quote or Bid Requested" at bounding box center [212, 105] width 59 height 10
click at [182, 103] on input "Quote or Bid Requested (3)" at bounding box center [176, 105] width 10 height 10
checkbox input "true"
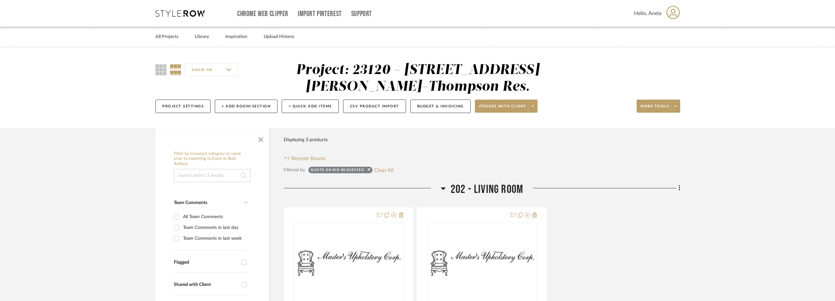
click at [187, 11] on icon at bounding box center [179, 13] width 49 height 7
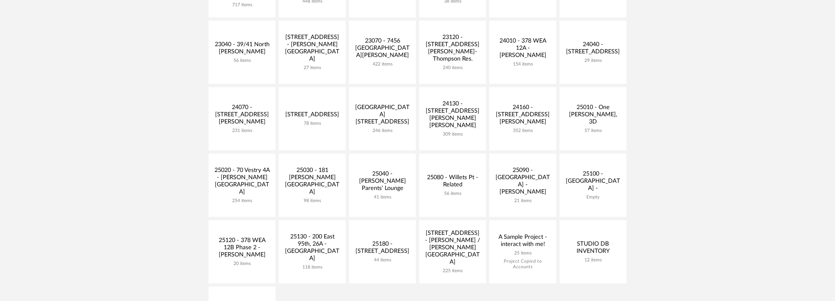
scroll to position [230, 0]
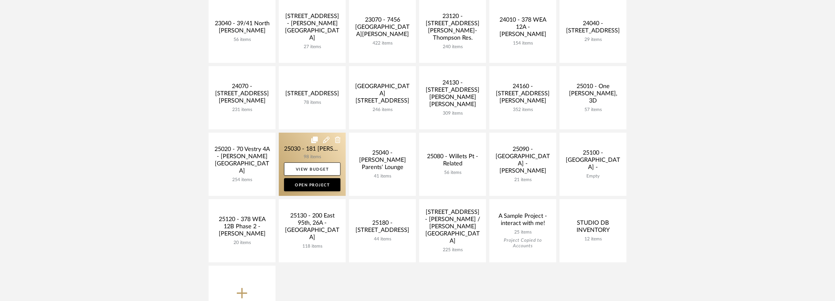
click at [302, 155] on link at bounding box center [312, 164] width 67 height 63
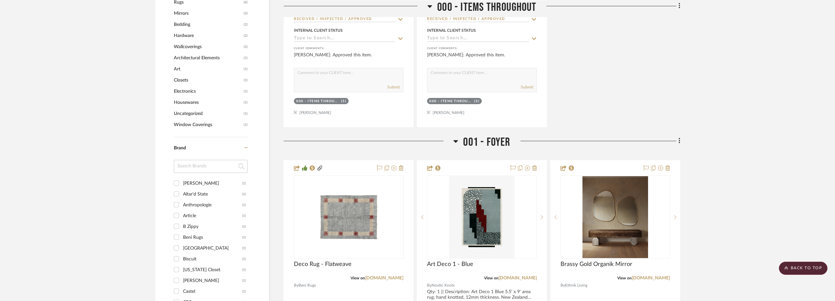
scroll to position [656, 0]
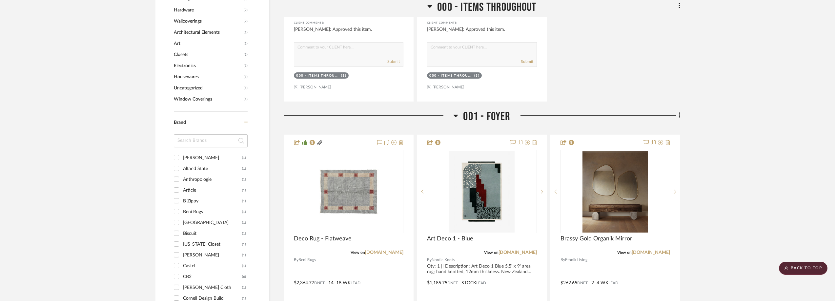
click at [199, 148] on input at bounding box center [211, 140] width 74 height 13
type input "four"
click at [207, 163] on div "Four Hands" at bounding box center [212, 158] width 59 height 10
click at [182, 163] on input "Four Hands (3)" at bounding box center [176, 157] width 10 height 10
checkbox input "true"
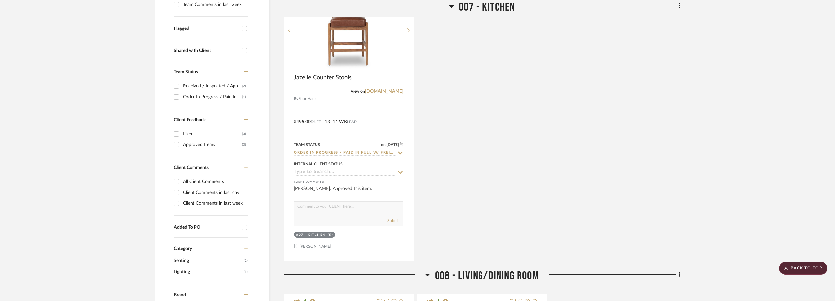
scroll to position [164, 0]
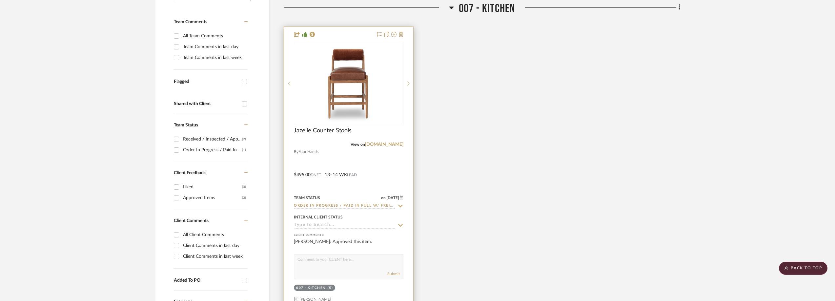
click at [398, 209] on icon at bounding box center [400, 206] width 6 height 5
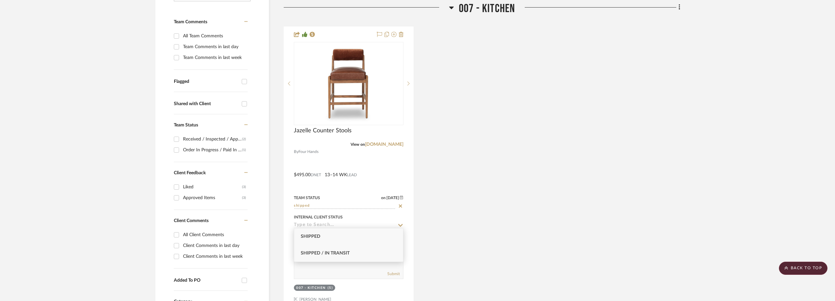
type input "shipped"
click at [372, 249] on div "Shipped / In Transit" at bounding box center [348, 253] width 109 height 17
type input "[DATE]"
type input "Shipped / In Transit"
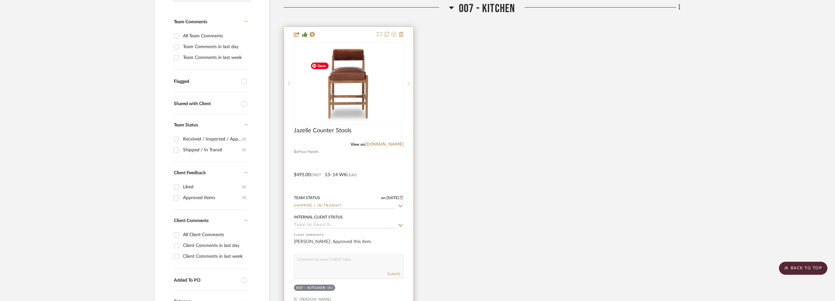
click at [342, 119] on img "0" at bounding box center [349, 84] width 82 height 82
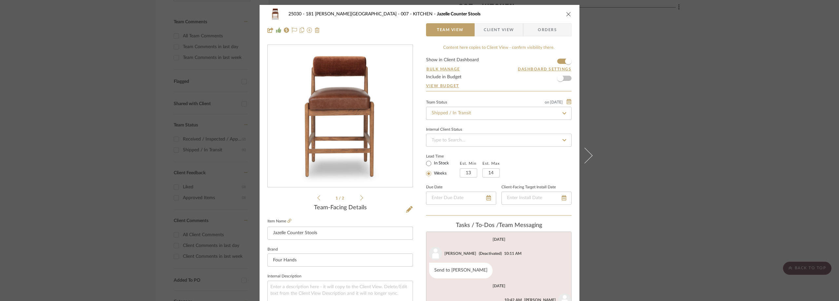
scroll to position [17, 0]
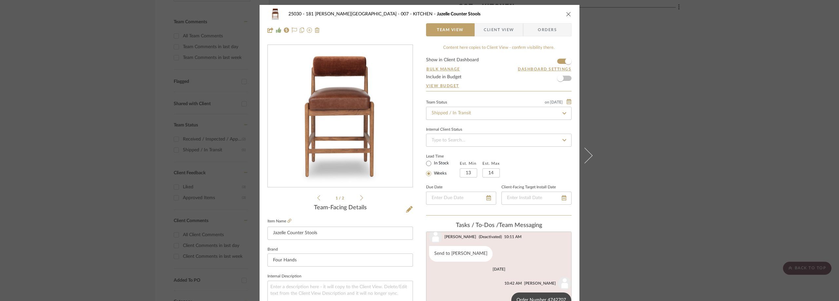
click at [20, 81] on div "25030 - 181 [PERSON_NAME] 007 - KITCHEN Jazelle Counter Stools Team View Client…" at bounding box center [419, 150] width 839 height 301
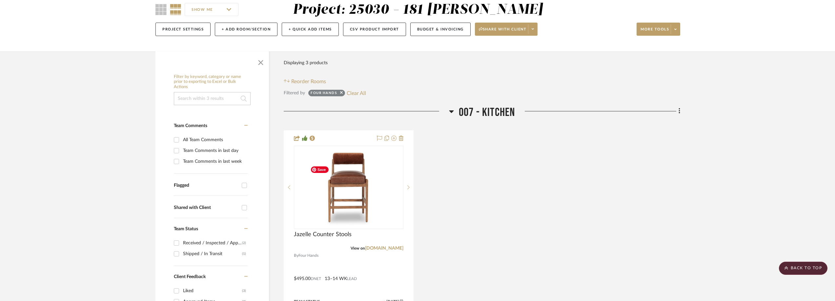
scroll to position [0, 0]
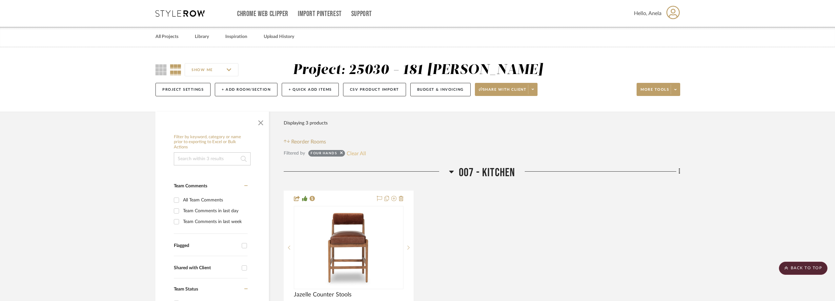
click at [361, 158] on button "Clear All" at bounding box center [356, 153] width 19 height 9
checkbox input "false"
